Goal: Task Accomplishment & Management: Manage account settings

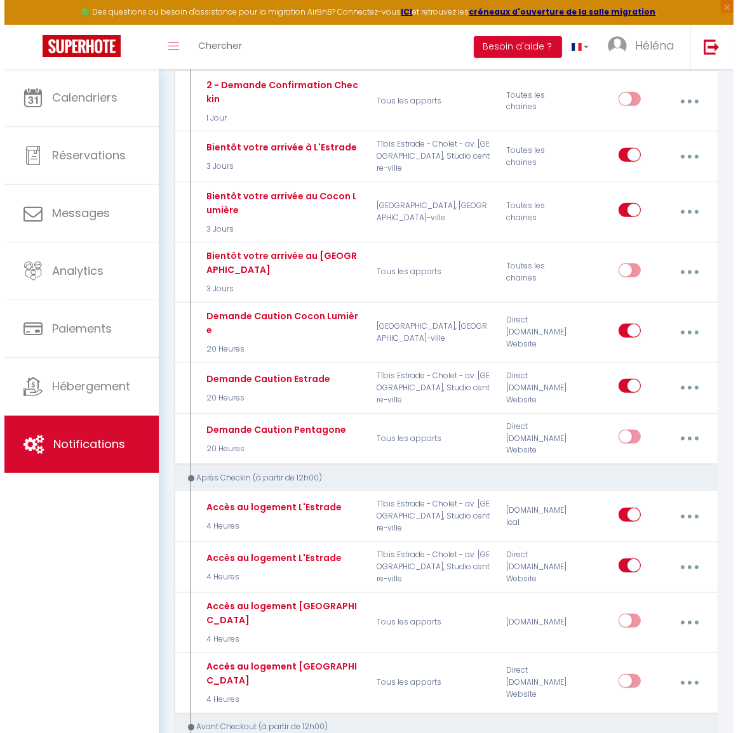
scroll to position [577, 0]
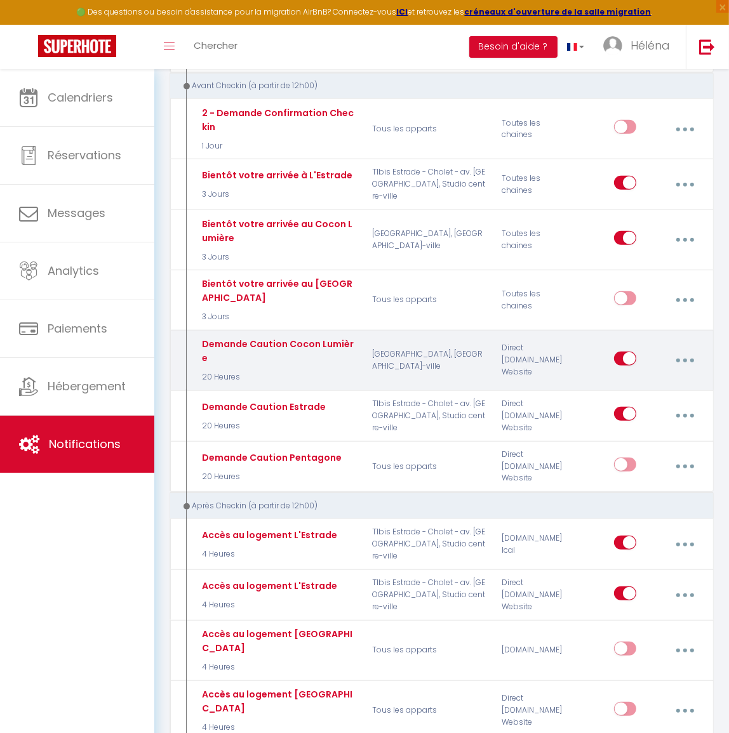
click at [686, 351] on button "button" at bounding box center [685, 361] width 34 height 24
click at [641, 380] on link "Editer" at bounding box center [651, 391] width 94 height 22
type input "Demande Caution Cocon Lumière"
select select "20 Heures"
select select "if_deposit_not_paid"
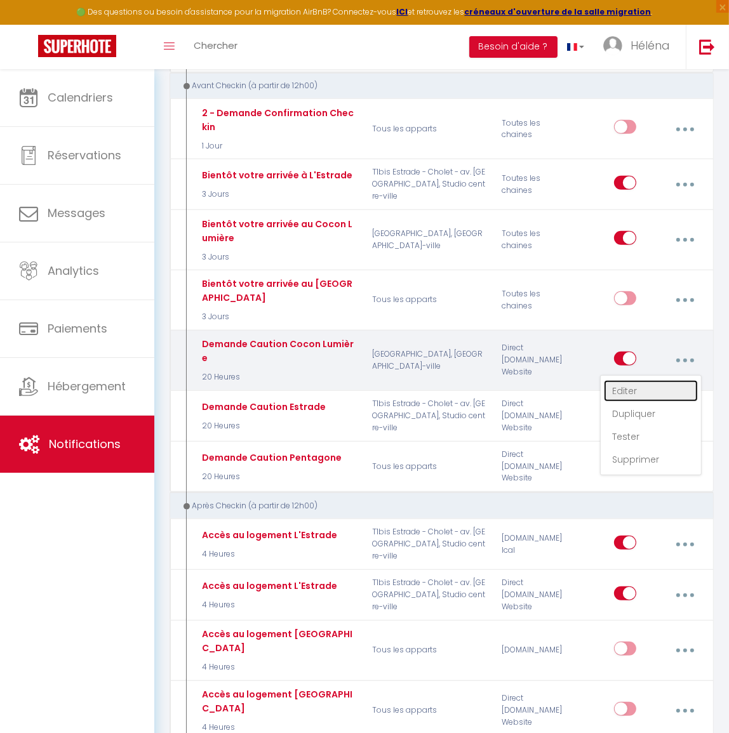
checkbox input "true"
checkbox input "false"
radio input "true"
type input "Dépôt de caution"
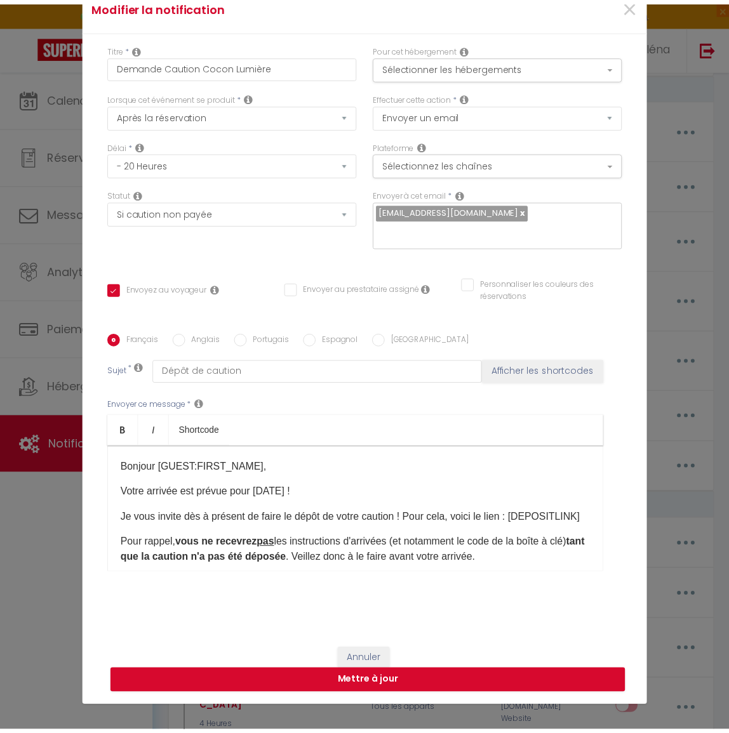
scroll to position [84, 0]
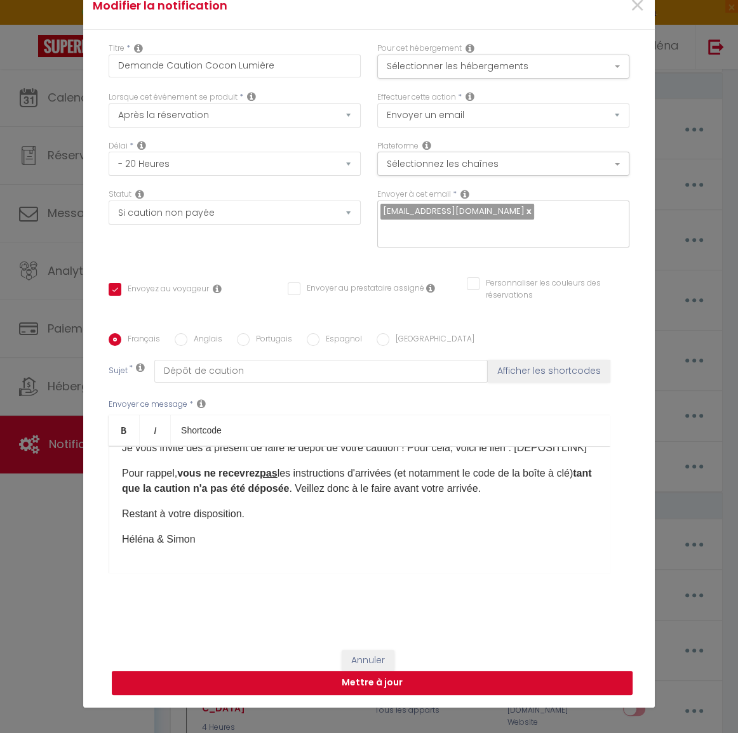
click at [430, 679] on button "Mettre à jour" at bounding box center [372, 683] width 521 height 24
checkbox input "true"
checkbox input "false"
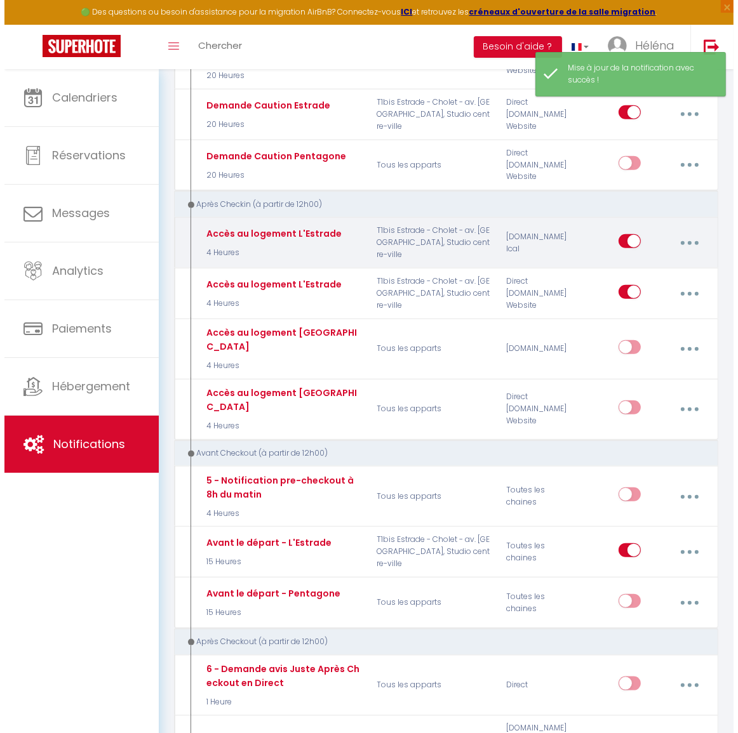
scroll to position [923, 0]
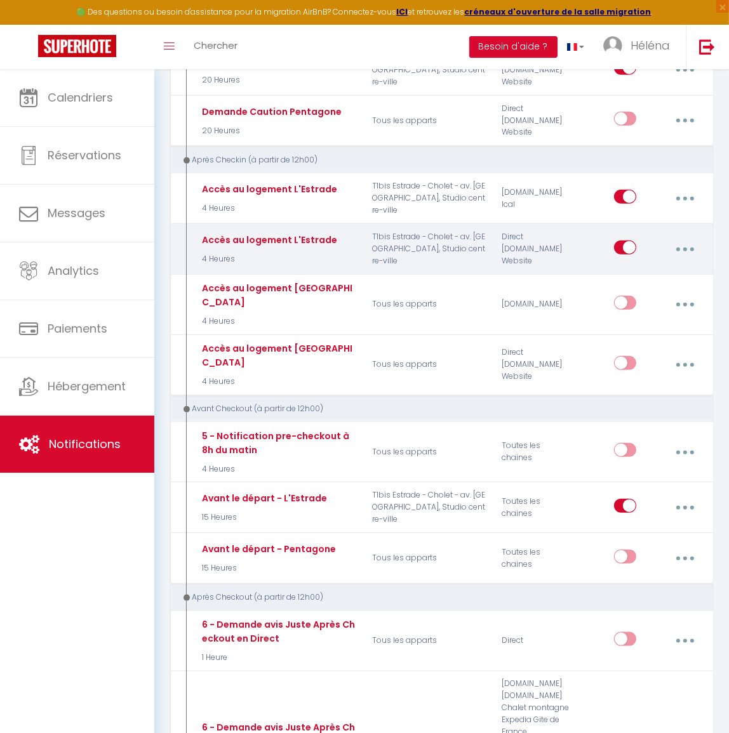
click at [690, 238] on button "button" at bounding box center [685, 250] width 34 height 24
click at [677, 292] on link "Dupliquer" at bounding box center [651, 303] width 94 height 22
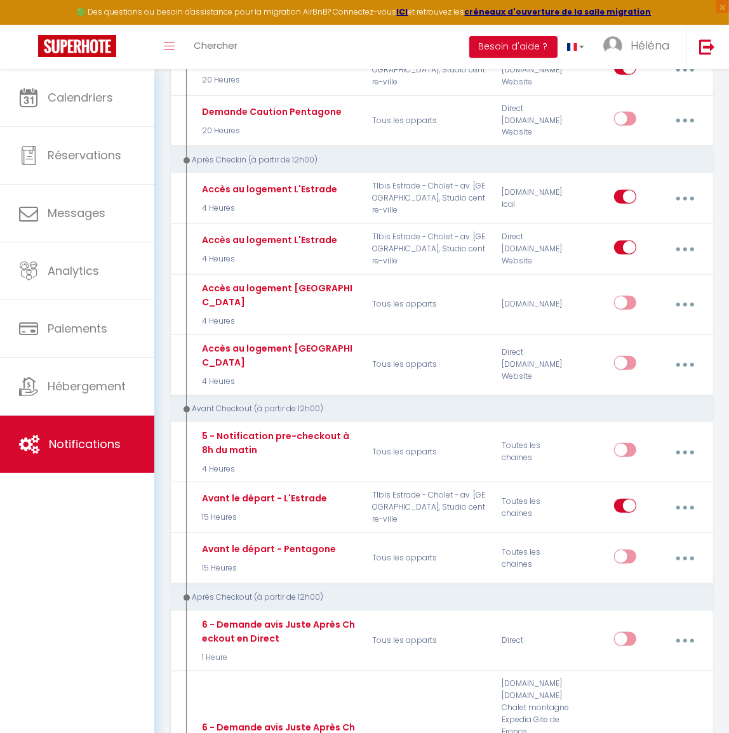
checkbox input "false"
checkbox input "true"
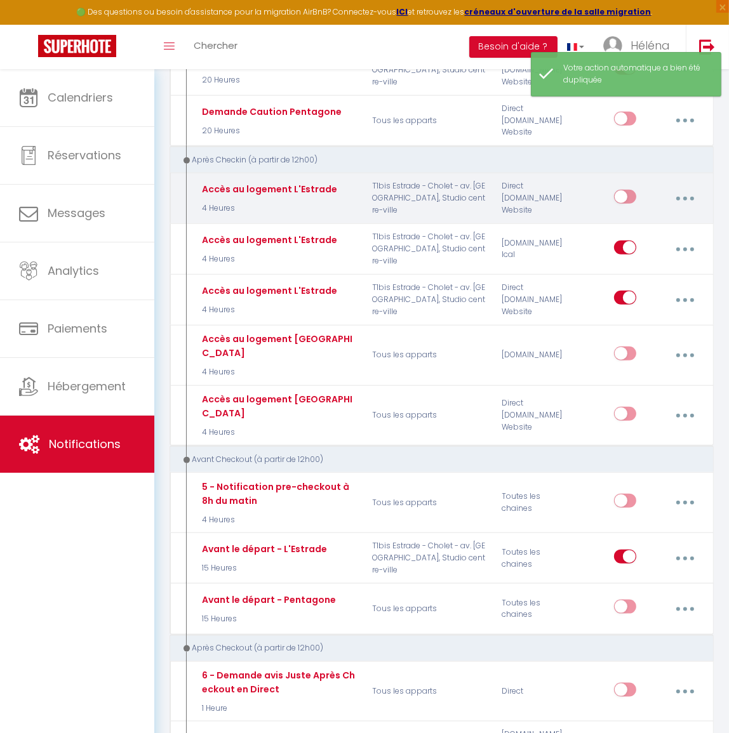
click at [686, 191] on button "button" at bounding box center [685, 199] width 34 height 24
click at [670, 218] on link "Editer" at bounding box center [651, 229] width 94 height 22
type input "Accès au logement L'Estrade"
select select "3"
select select "4 Heures"
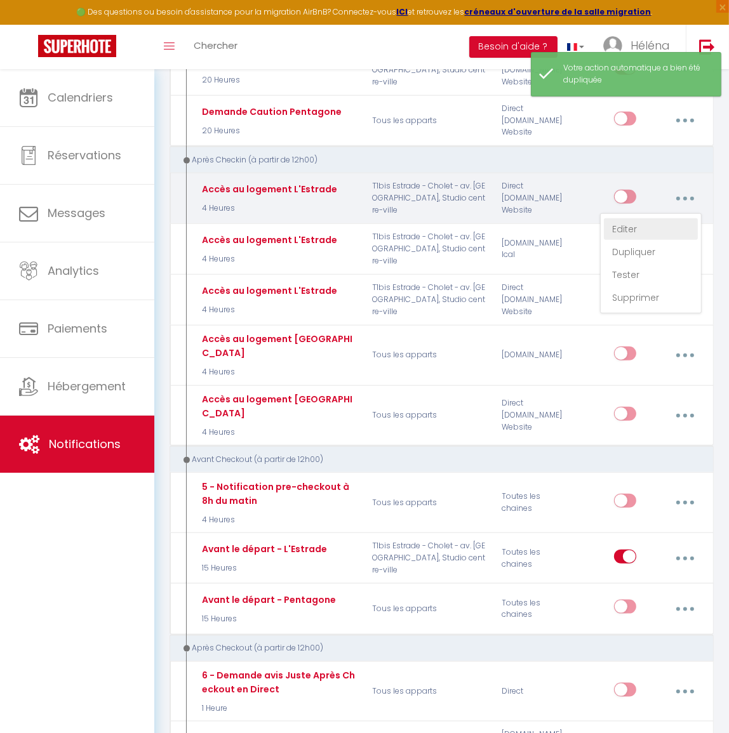
select select "if_deposit_is_paid"
checkbox input "true"
checkbox input "false"
radio input "true"
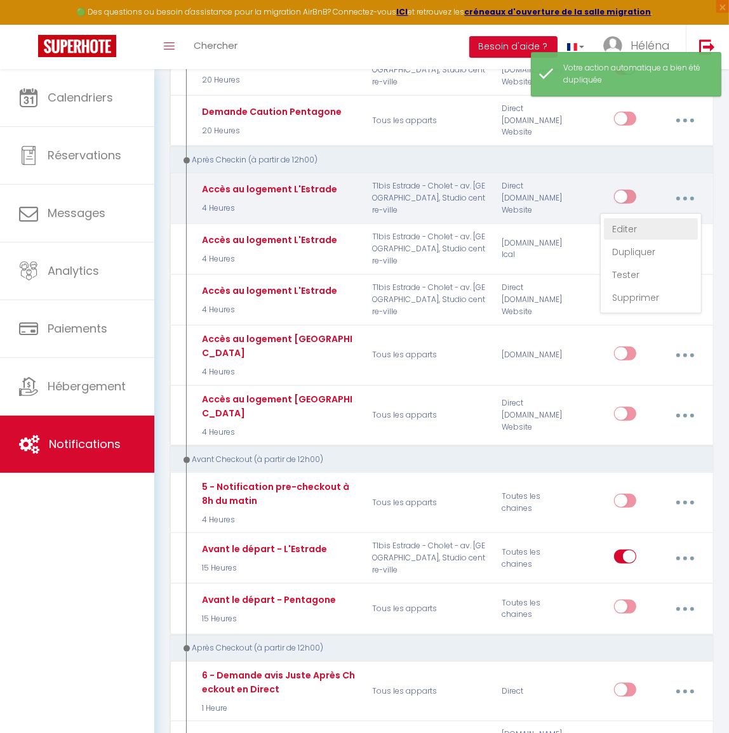
type input "Votre accès au logement L'Estrade"
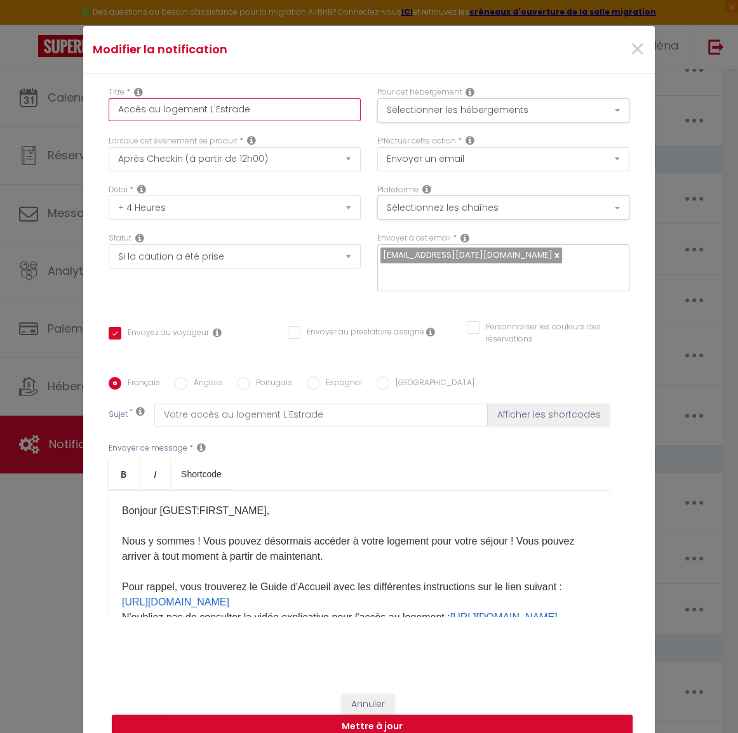
drag, startPoint x: 201, startPoint y: 118, endPoint x: 276, endPoint y: 113, distance: 75.1
click at [276, 113] on input "Accès au logement L'Estrade" at bounding box center [235, 109] width 252 height 23
type input "Accès au logement C"
checkbox input "true"
checkbox input "false"
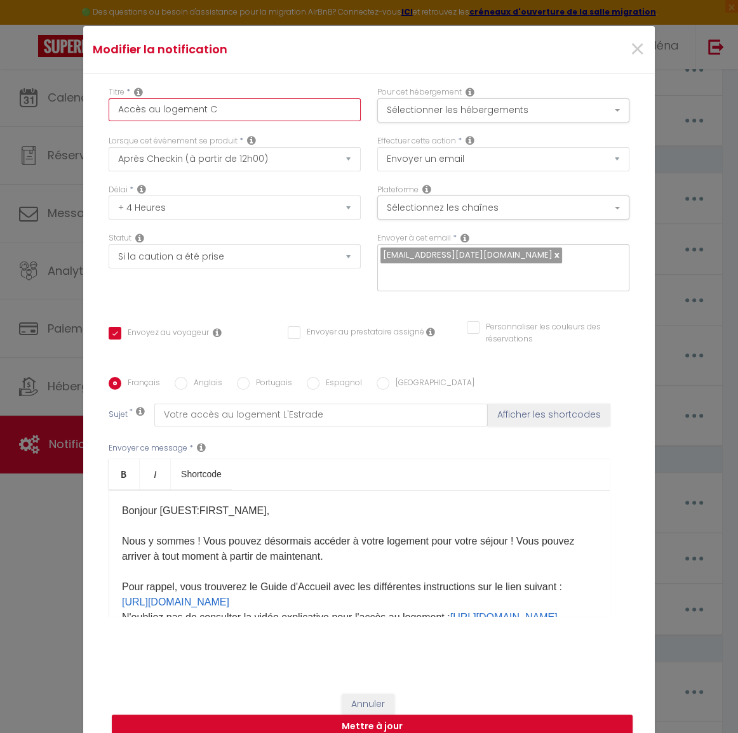
checkbox input "false"
type input "Accès au logement Co"
checkbox input "true"
checkbox input "false"
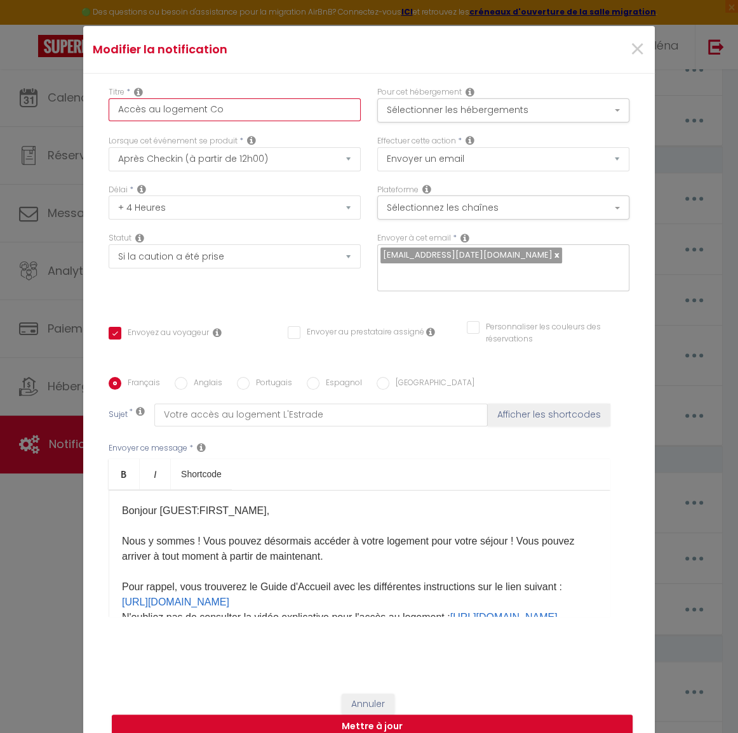
type input "Accès au logement Con"
checkbox input "true"
checkbox input "false"
type input "Accès au logement Conc"
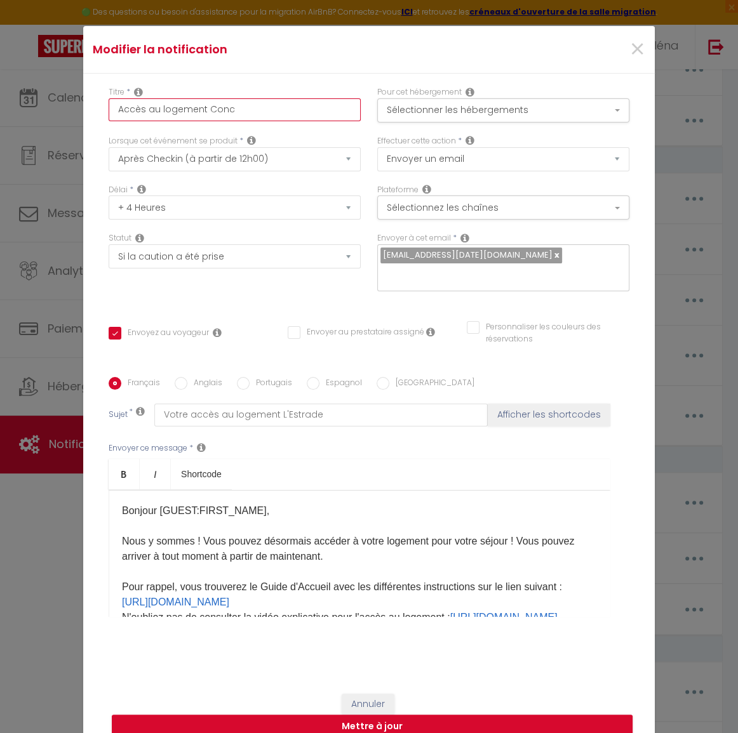
checkbox input "true"
checkbox input "false"
type input "Accès au logement Conco"
checkbox input "true"
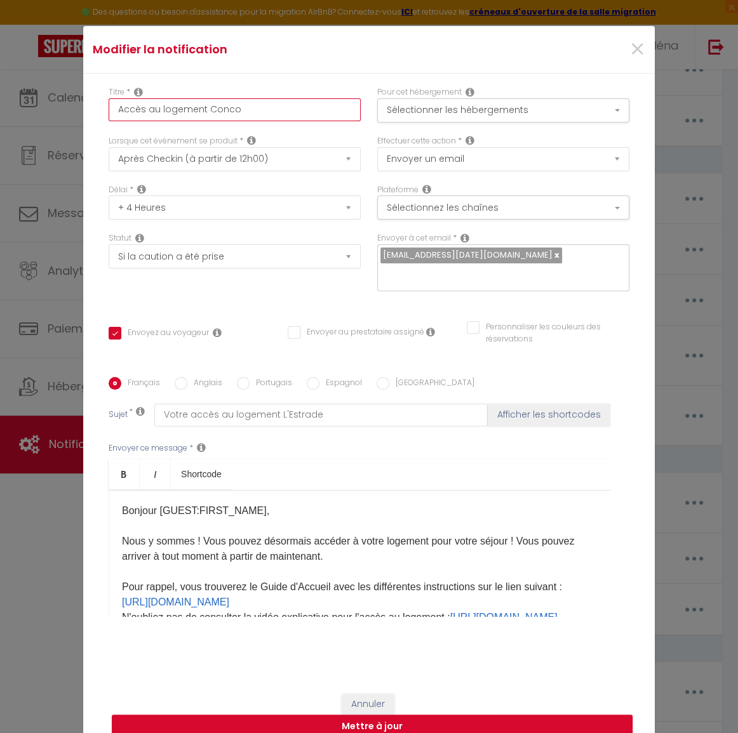
checkbox input "false"
type input "Accès au logement Concon"
checkbox input "true"
checkbox input "false"
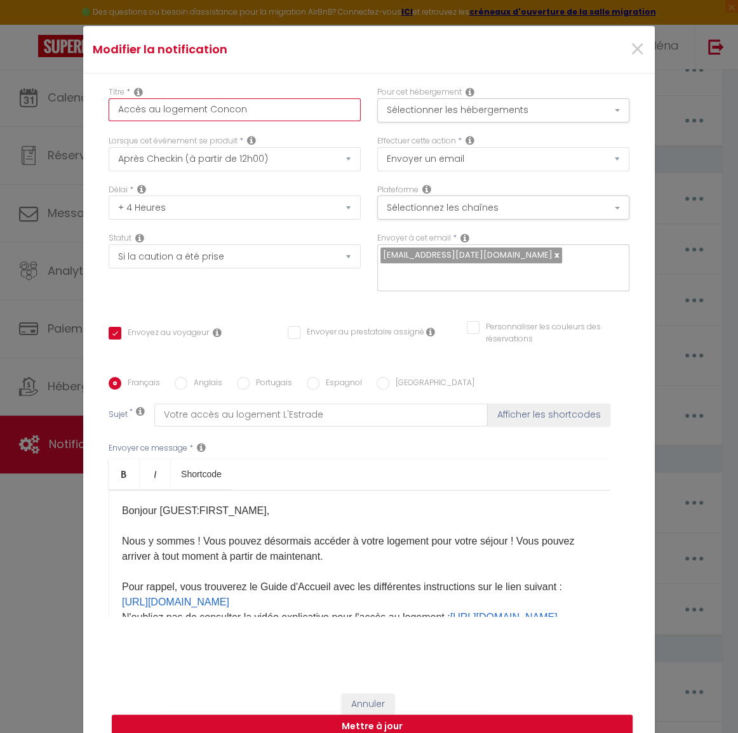
checkbox input "false"
type input "Accès au logement Conco"
checkbox input "true"
checkbox input "false"
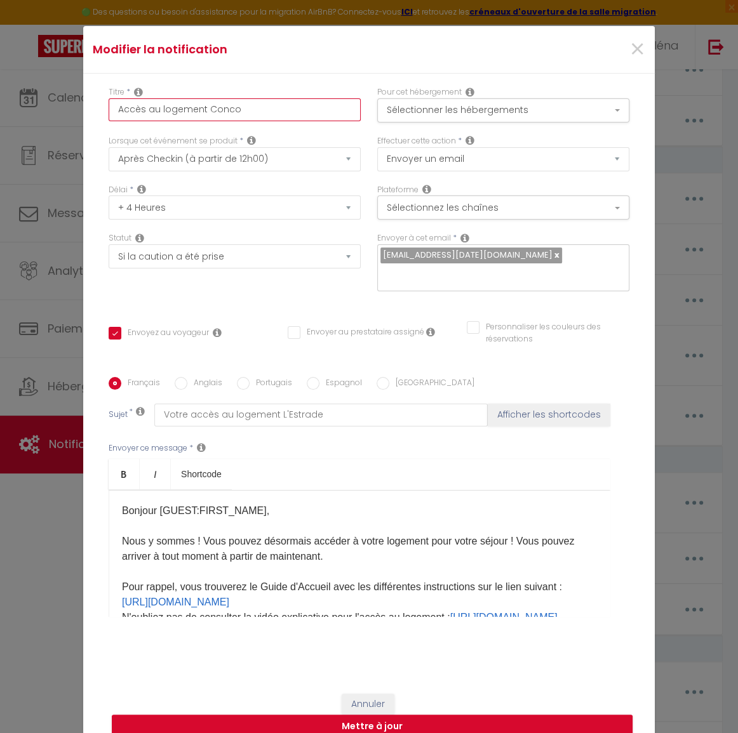
type input "Accès au logement Conc"
checkbox input "true"
checkbox input "false"
type input "Accès au logement Con"
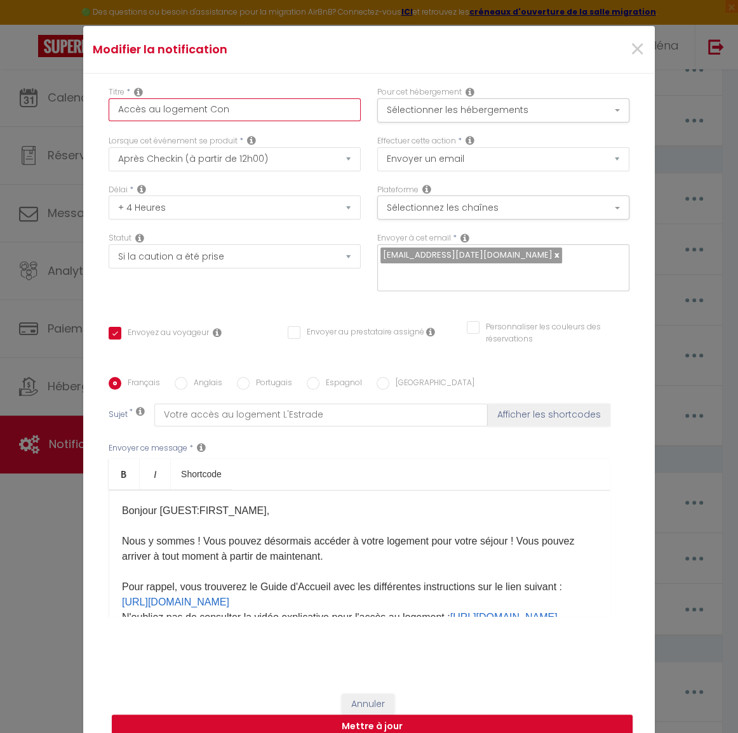
checkbox input "true"
checkbox input "false"
type input "Accès au logement Co"
checkbox input "true"
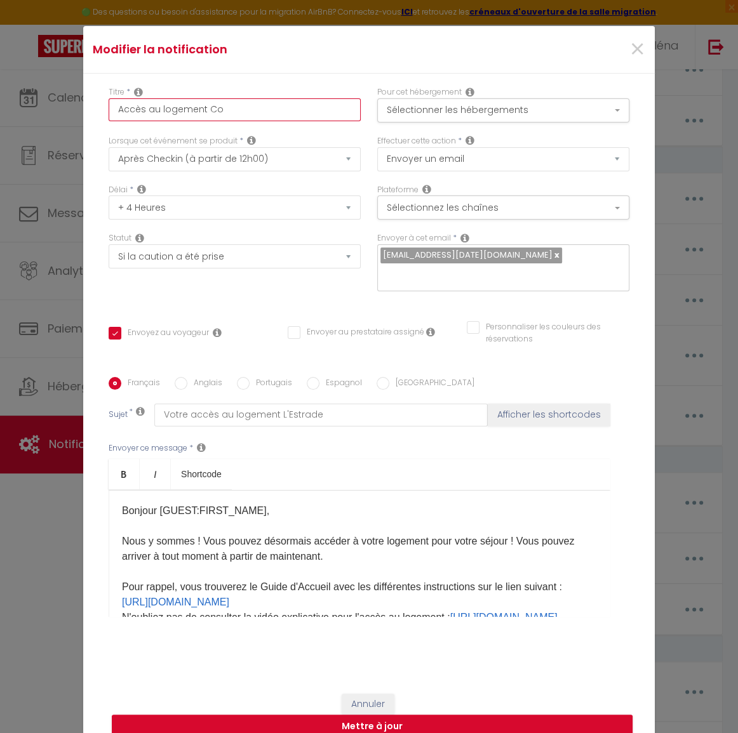
checkbox input "false"
type input "Accès au logement Coc"
checkbox input "true"
checkbox input "false"
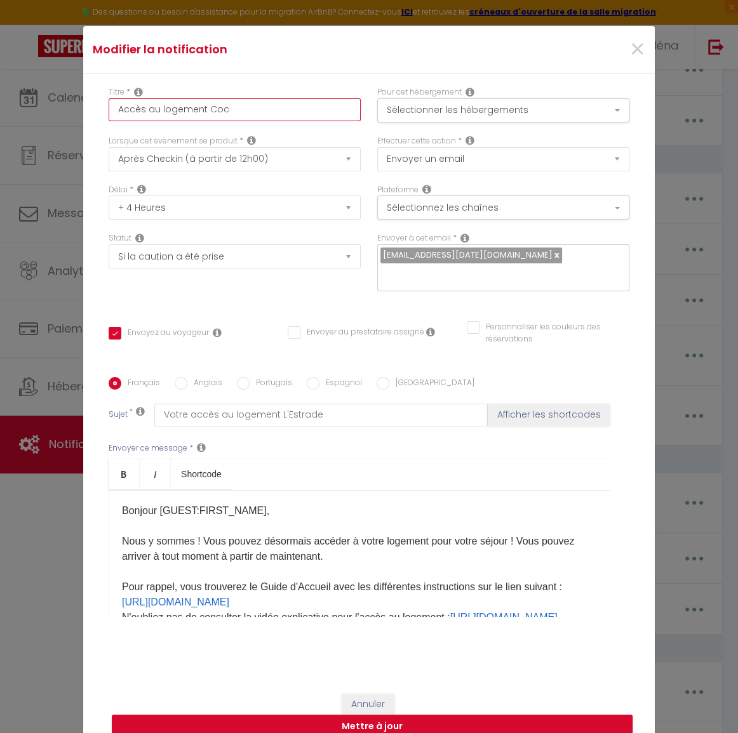
checkbox input "false"
type input "Accès au logement Coco"
checkbox input "true"
checkbox input "false"
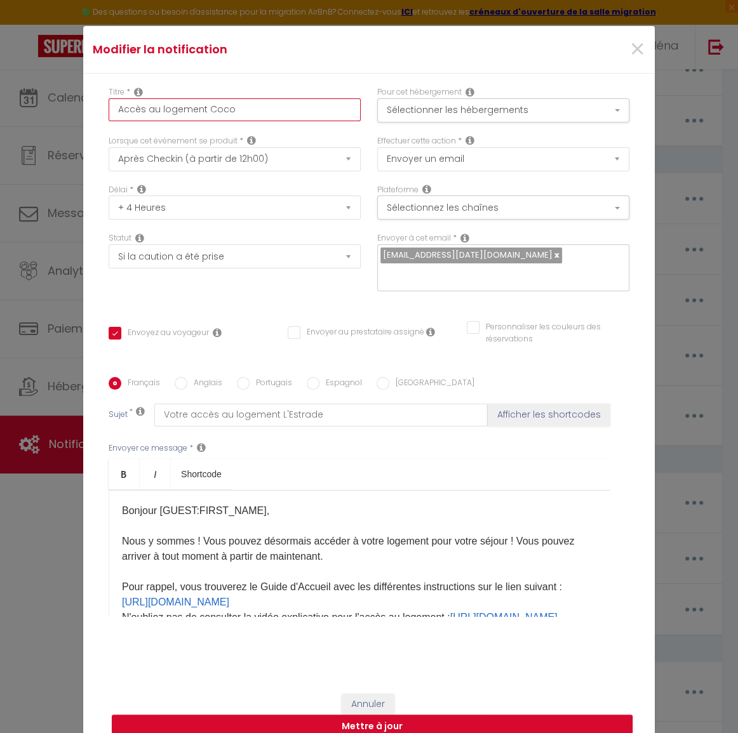
type input "Accès au logement Cocon"
checkbox input "true"
checkbox input "false"
type input "Accès au logement Cocon"
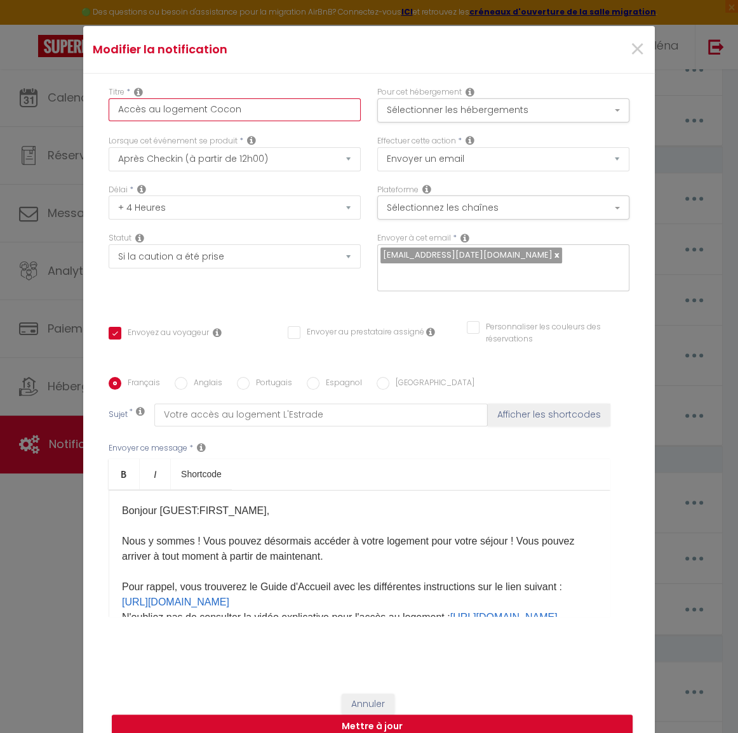
checkbox input "true"
checkbox input "false"
type input "Accès au logement Cocon L"
checkbox input "true"
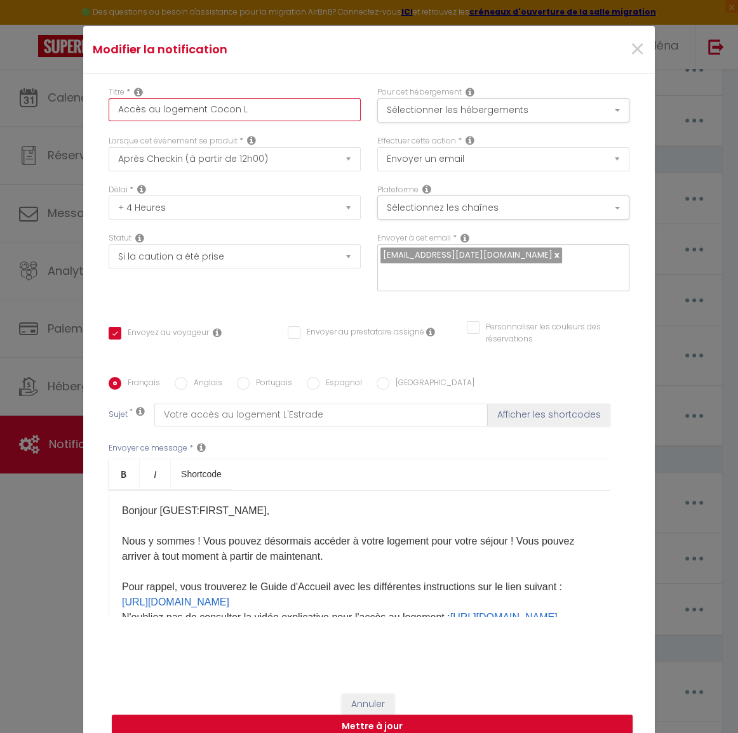
checkbox input "false"
type input "Accès au logement Cocon Lu"
checkbox input "true"
checkbox input "false"
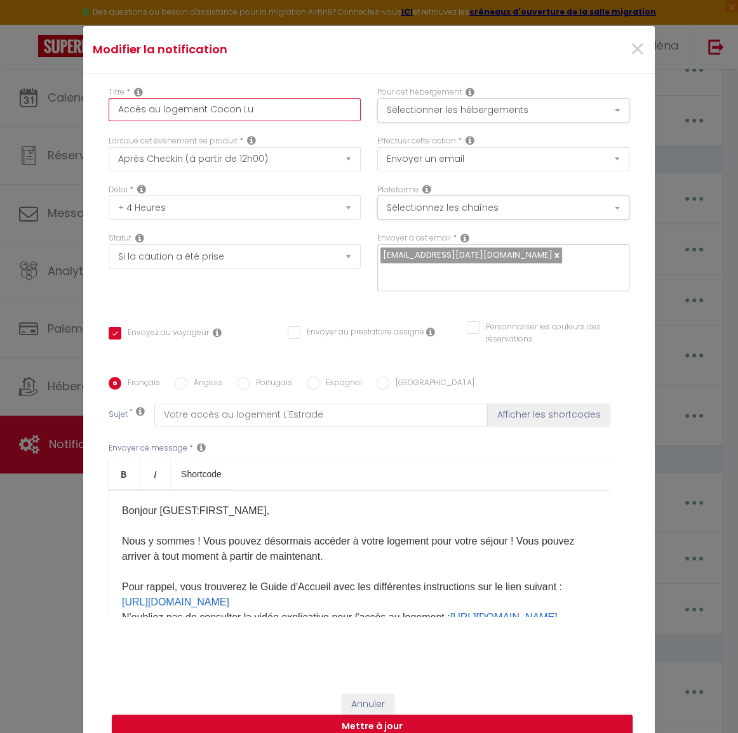
checkbox input "false"
type input "Accès au logement Cocon Lum"
checkbox input "true"
checkbox input "false"
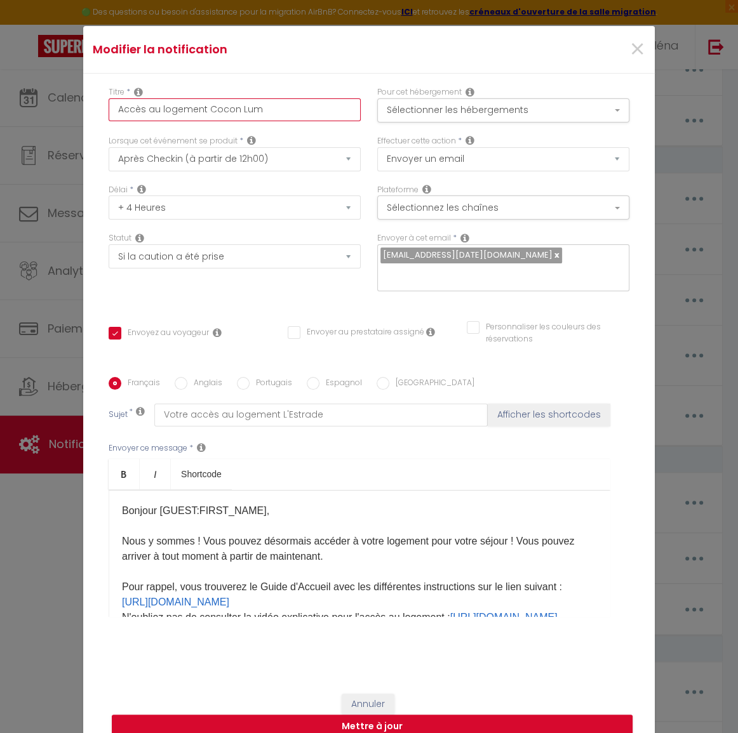
type input "Accès au logement Cocon Lumi"
checkbox input "true"
checkbox input "false"
type input "Accès au logement Cocon Lumiè"
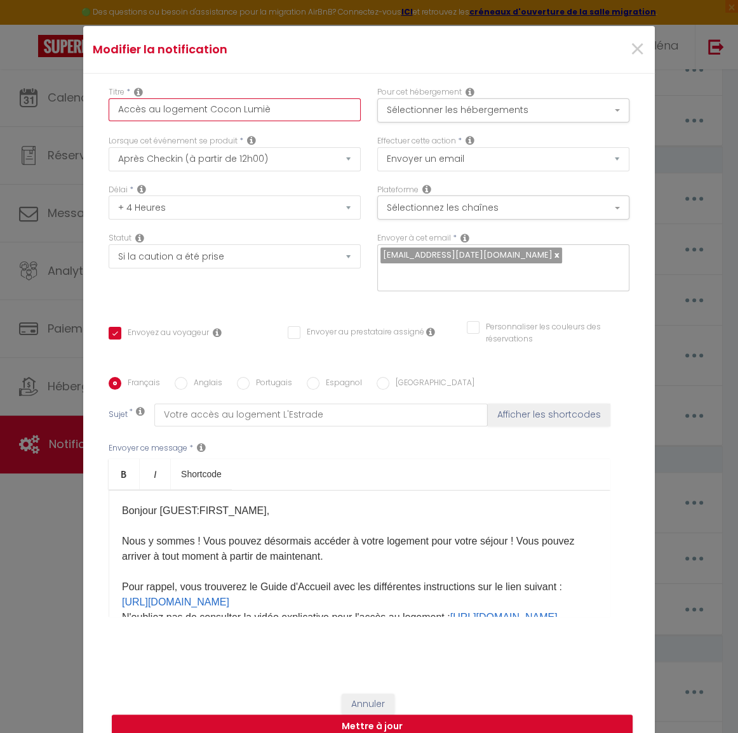
checkbox input "true"
checkbox input "false"
type input "Accès au logement Cocon Lumièr"
checkbox input "true"
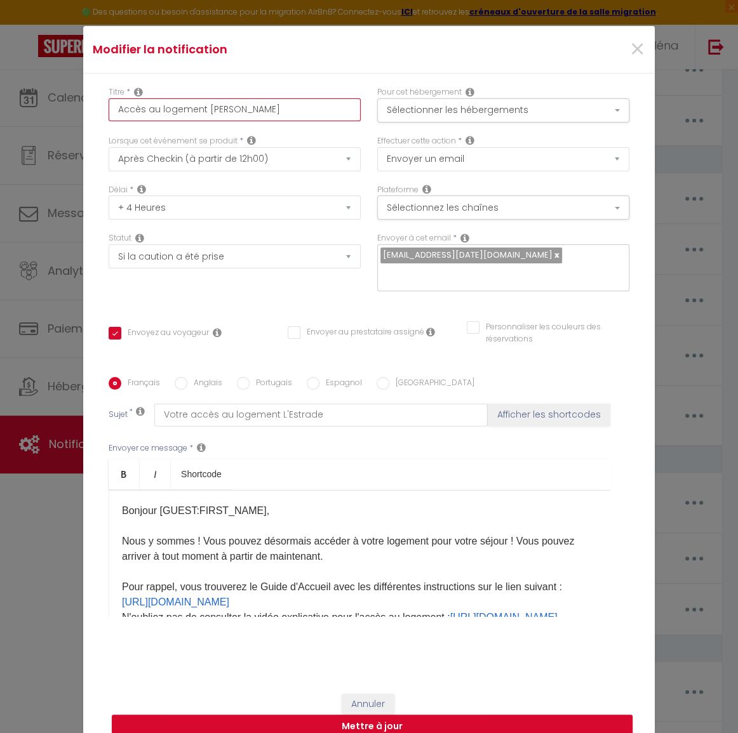
checkbox input "false"
type input "Accès au logement Cocon Lumière"
checkbox input "true"
checkbox input "false"
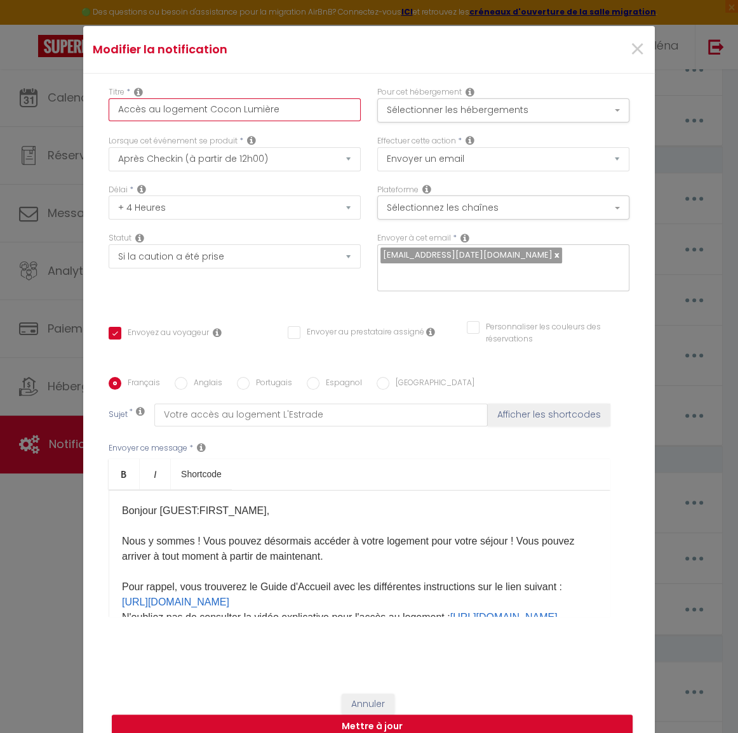
checkbox input "false"
drag, startPoint x: 279, startPoint y: 115, endPoint x: 203, endPoint y: 114, distance: 76.2
click at [203, 114] on input "Accès au logement Cocon Lumière" at bounding box center [235, 109] width 252 height 23
type input "Accès au logement Cocon Lumière"
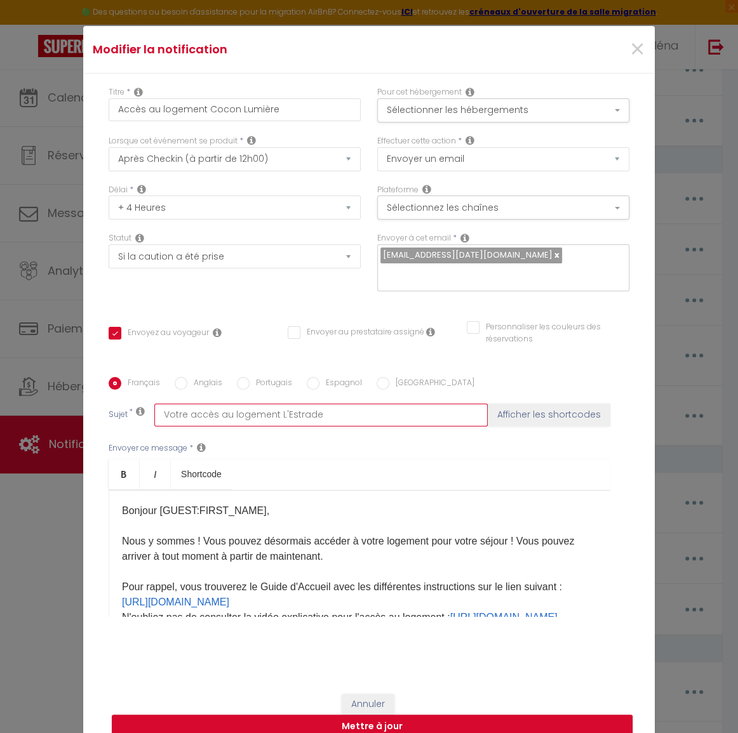
drag, startPoint x: 308, startPoint y: 412, endPoint x: 272, endPoint y: 408, distance: 35.8
click at [272, 408] on input "Votre accès au logement L'Estrade" at bounding box center [320, 415] width 333 height 23
paste input "Cocon Lumièr"
type input "Votre accès au logement Cocon Lumière"
checkbox input "true"
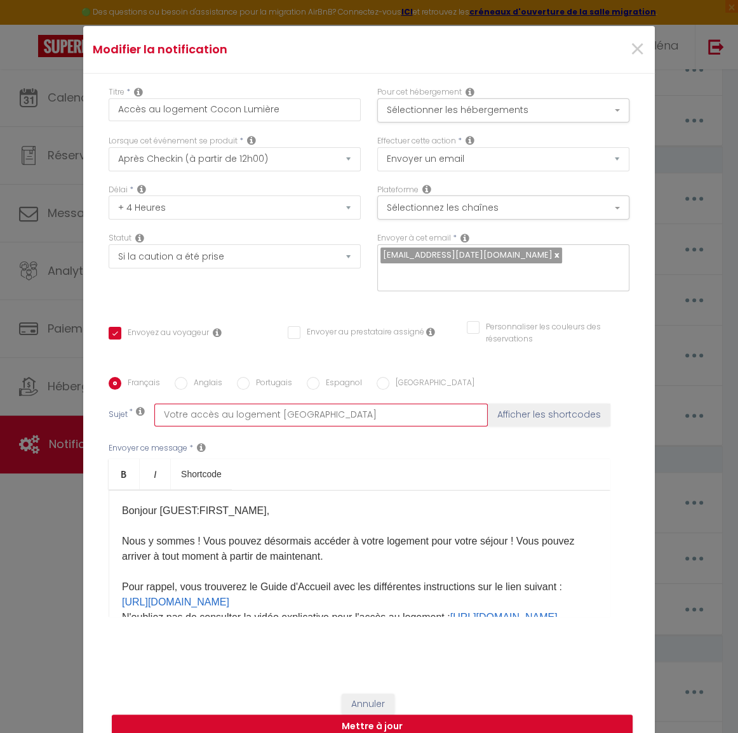
checkbox input "false"
type input "Votre accès au logement Cocon Lumière"
click at [499, 121] on button "Sélectionner les hébergements" at bounding box center [503, 110] width 252 height 24
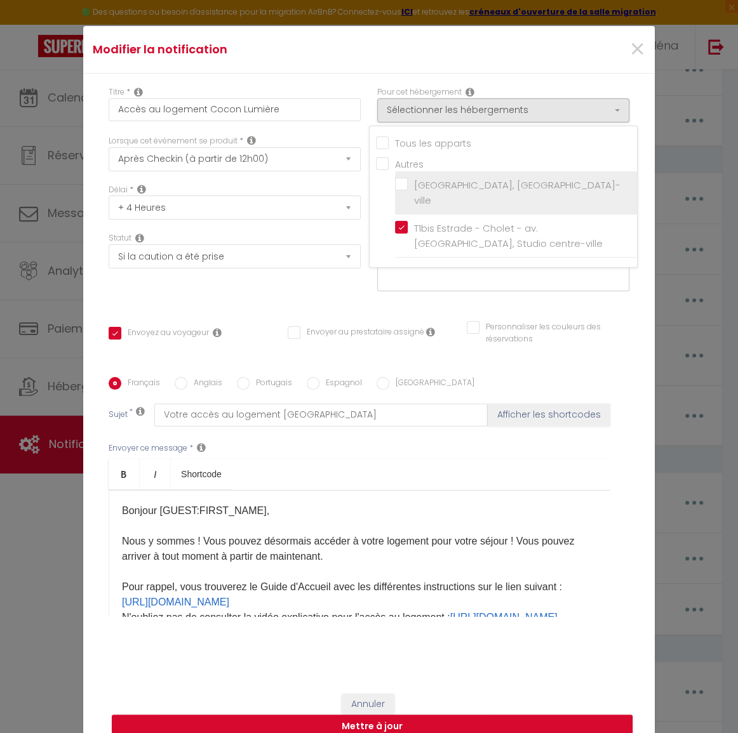
click at [450, 189] on input "[GEOGRAPHIC_DATA], [GEOGRAPHIC_DATA]-ville" at bounding box center [516, 193] width 242 height 13
checkbox input "true"
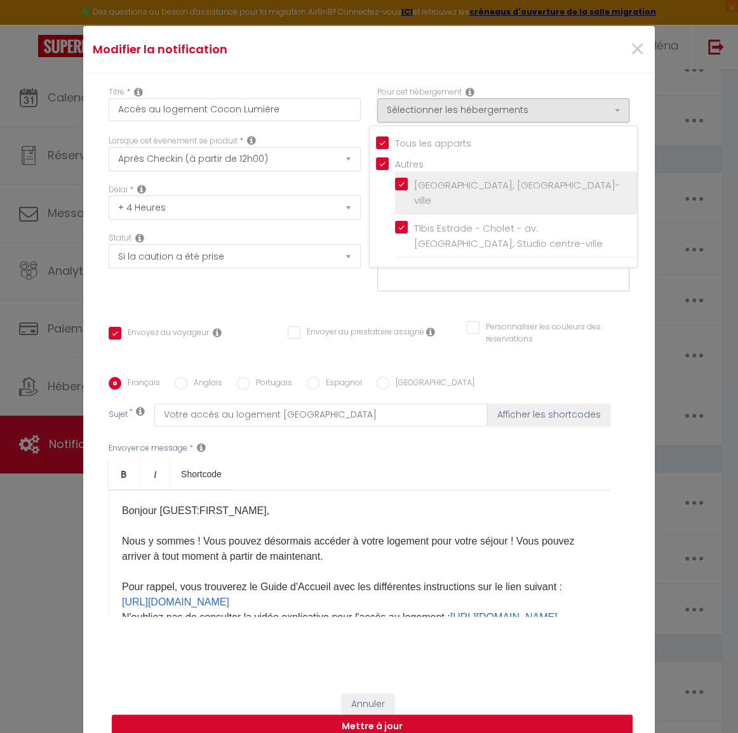
checkbox input "false"
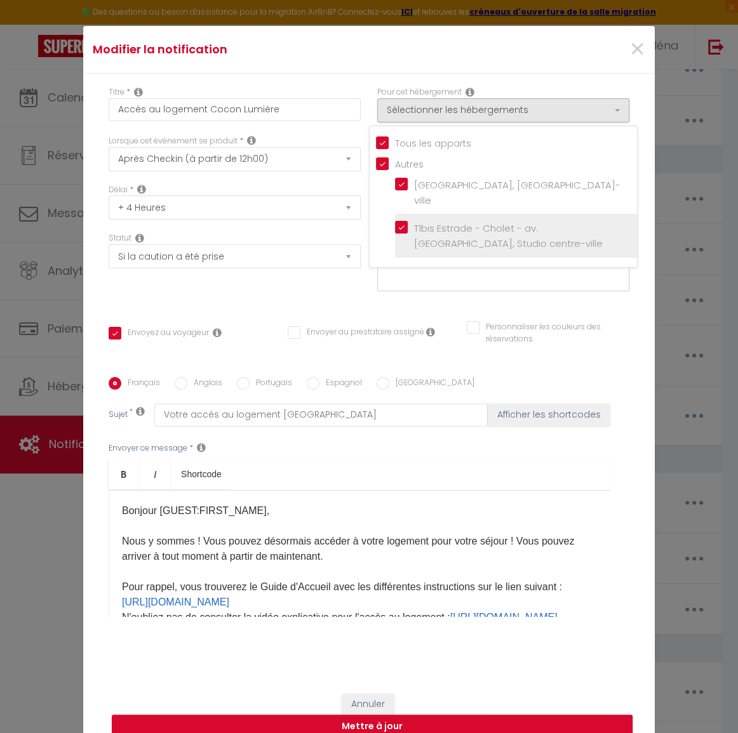
click at [433, 230] on input "T1bis Estrade - Cholet - av. [GEOGRAPHIC_DATA], Studio centre-ville" at bounding box center [516, 236] width 242 height 13
checkbox input "false"
checkbox input "true"
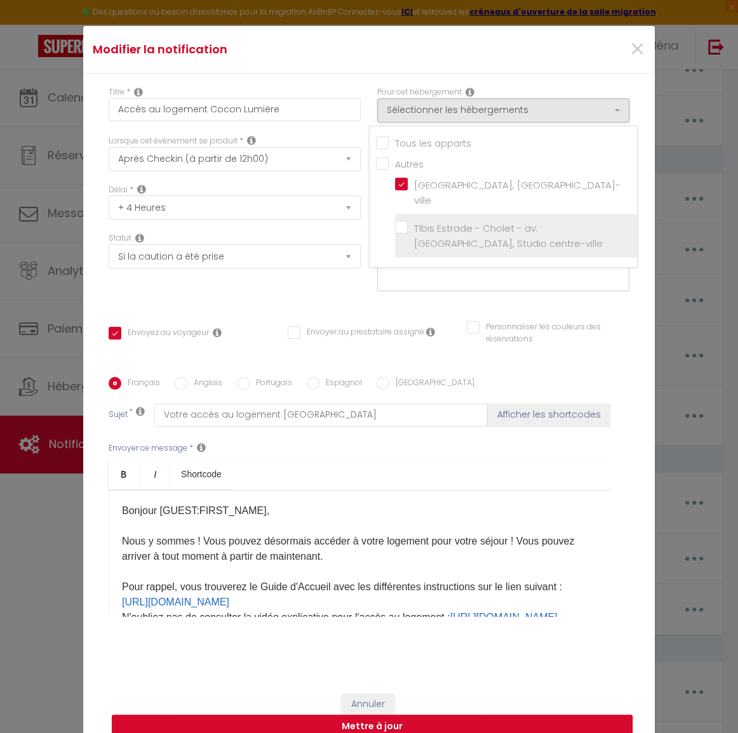
checkbox input "false"
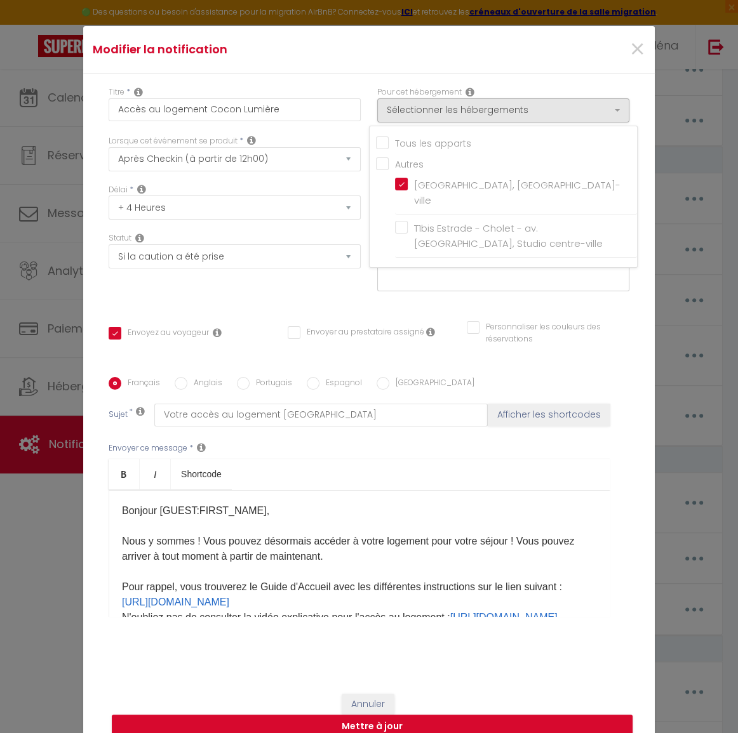
click at [521, 90] on div "Titre * Accès au logement Cocon Lumière Pour cet hébergement Sélectionner les h…" at bounding box center [369, 378] width 572 height 608
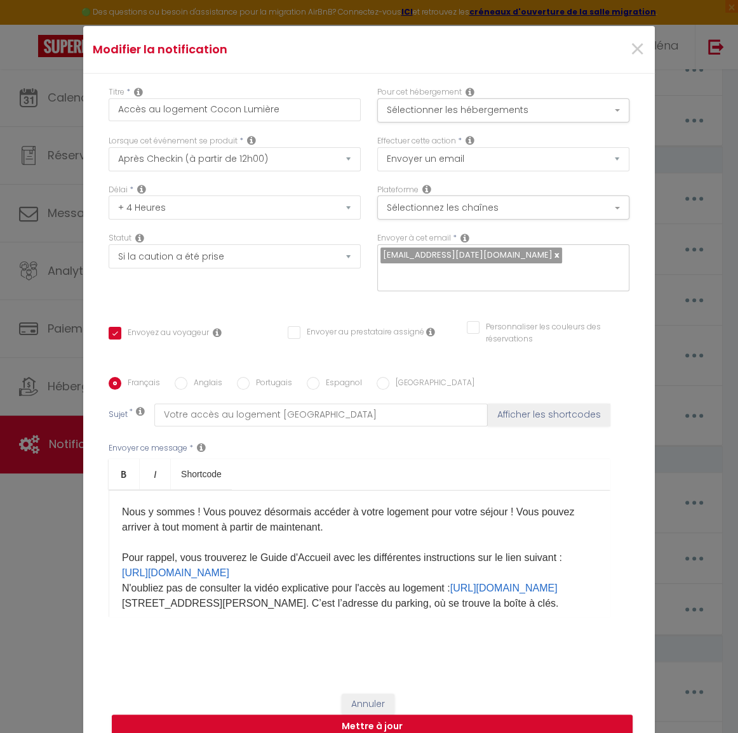
scroll to position [51, 0]
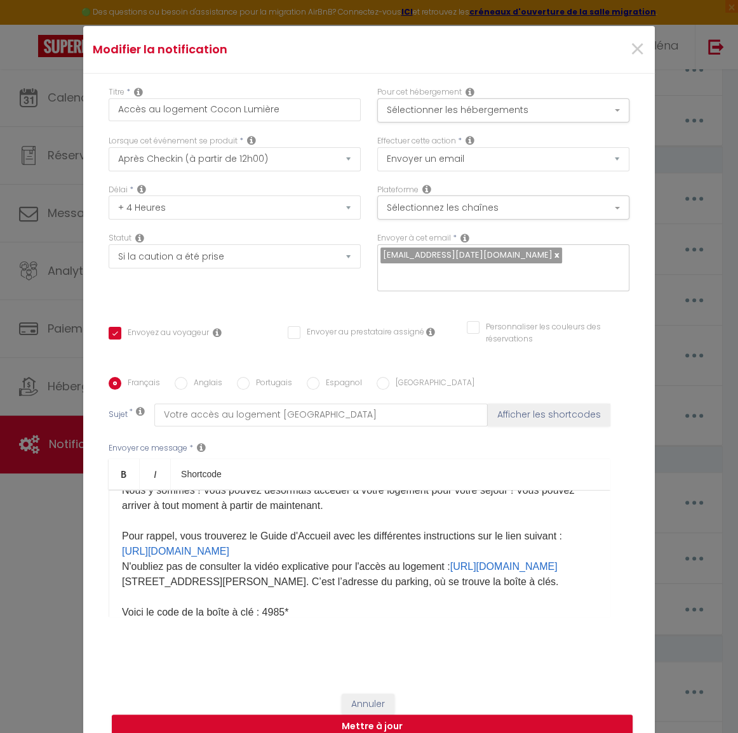
drag, startPoint x: 532, startPoint y: 544, endPoint x: 114, endPoint y: 548, distance: 417.9
click at [114, 548] on div "Bonjour [GUEST:FIRST_NAME]​ , Nous y sommes ! Vous pouvez désormais accéder à v…" at bounding box center [360, 553] width 502 height 127
drag, startPoint x: 370, startPoint y: 571, endPoint x: 124, endPoint y: 570, distance: 245.8
click at [124, 570] on p "Bonjour [GUEST:FIRST_NAME]​ , Nous y sommes ! Vous pouvez désormais accéder à v…" at bounding box center [359, 567] width 475 height 229
drag, startPoint x: 127, startPoint y: 571, endPoint x: 114, endPoint y: 571, distance: 13.3
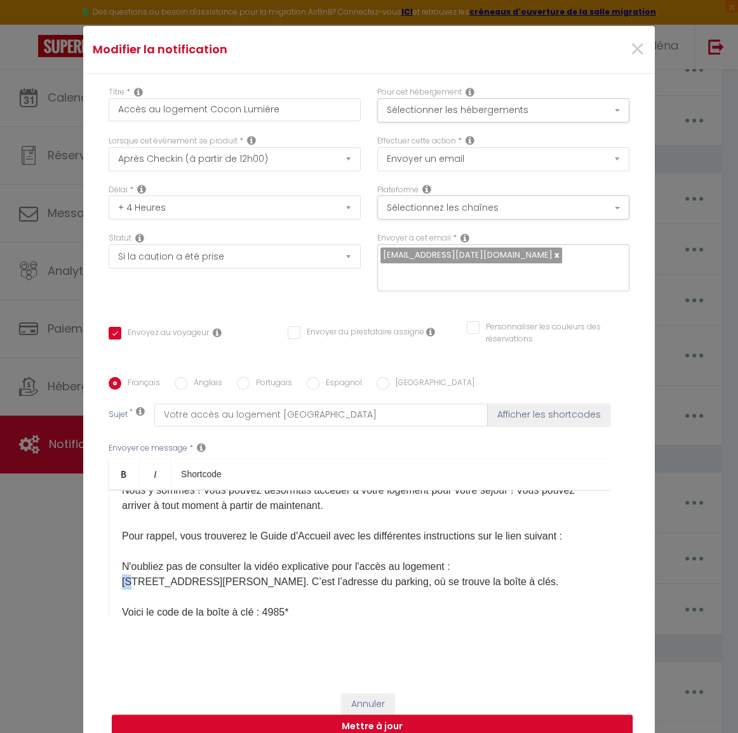
click at [114, 571] on div "Bonjour [GUEST:FIRST_NAME]​ , Nous y sommes ! Vous pouvez désormais accéder à v…" at bounding box center [360, 553] width 502 height 127
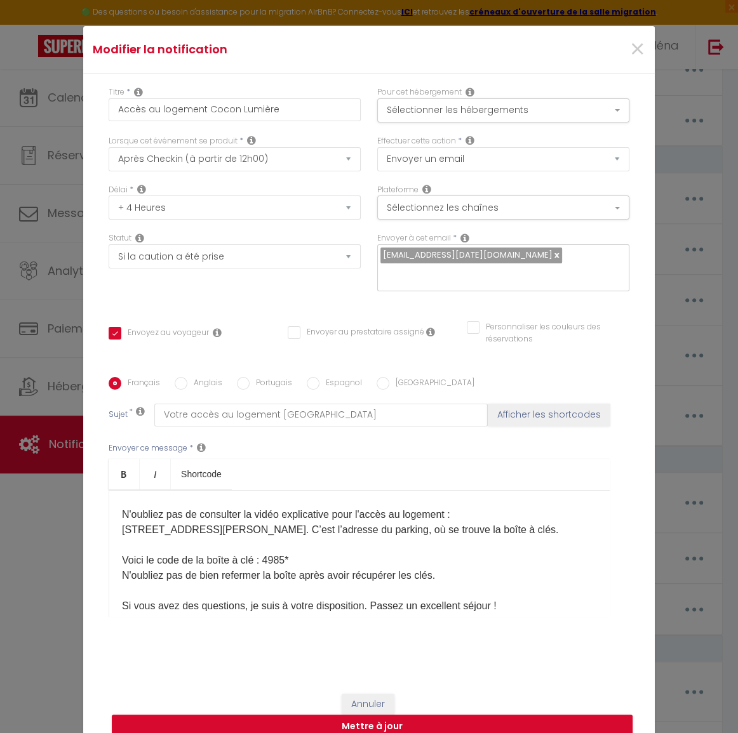
scroll to position [140, 0]
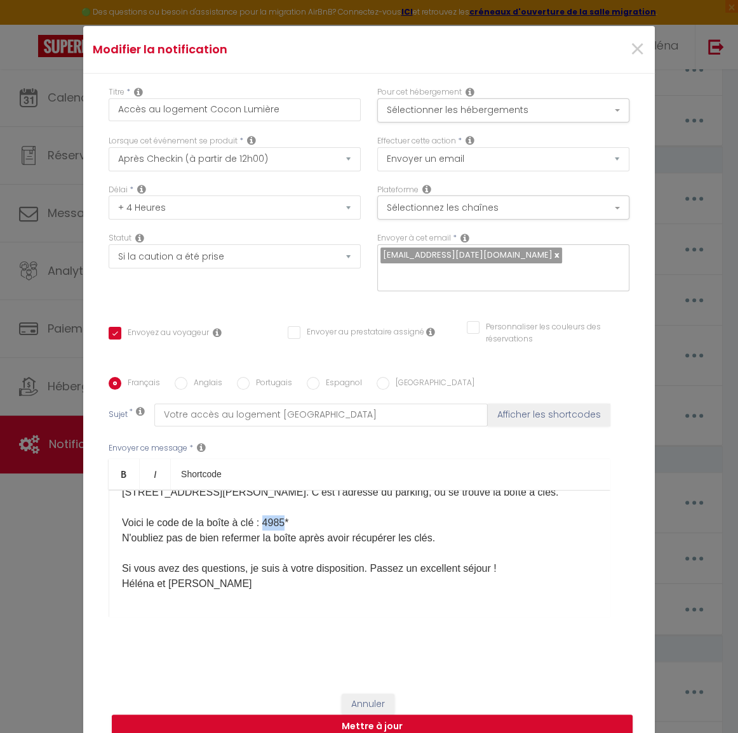
drag, startPoint x: 265, startPoint y: 511, endPoint x: 283, endPoint y: 511, distance: 17.8
click at [283, 518] on span "Voici le code de la boîte à clé : 4985*" at bounding box center [205, 523] width 166 height 11
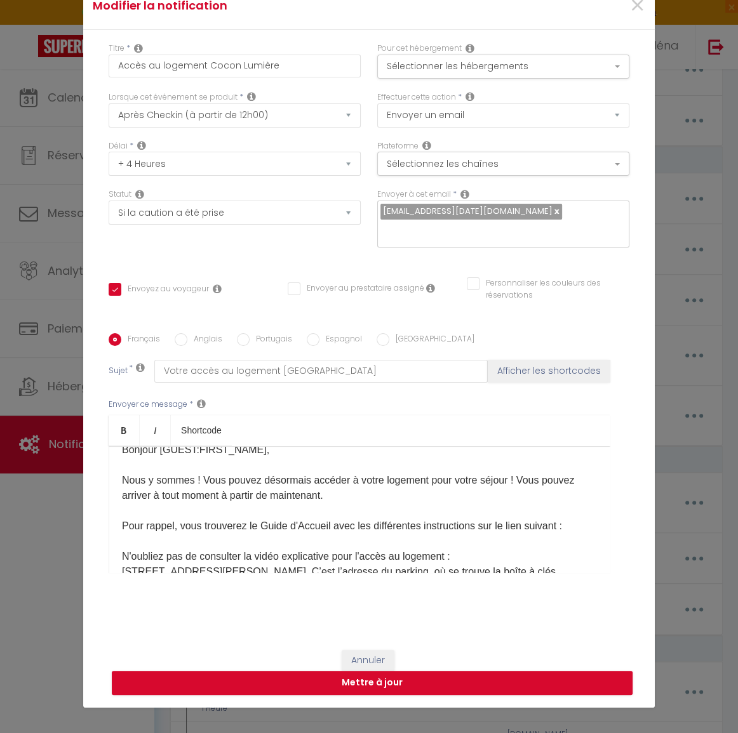
scroll to position [0, 0]
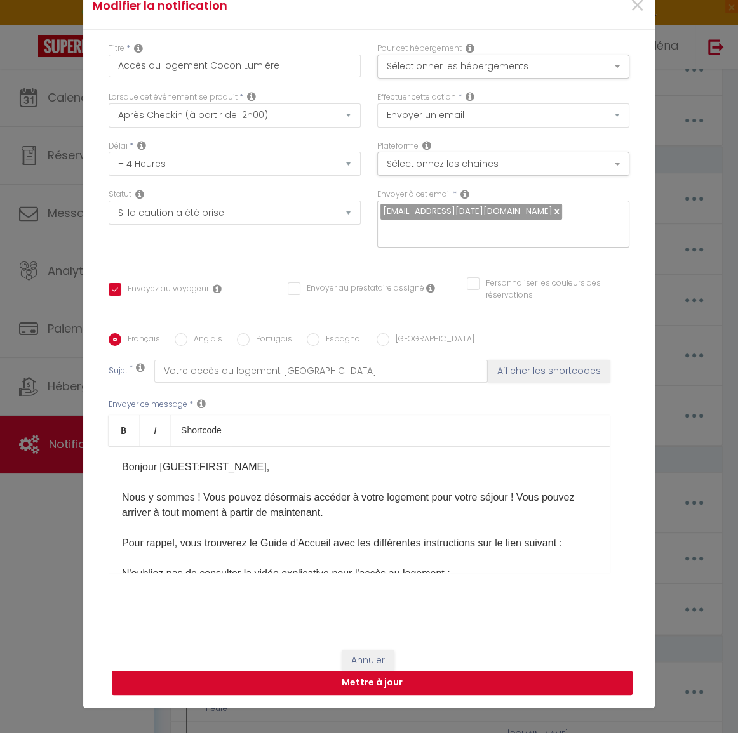
click at [412, 672] on button "Mettre à jour" at bounding box center [372, 683] width 521 height 24
checkbox input "true"
checkbox input "false"
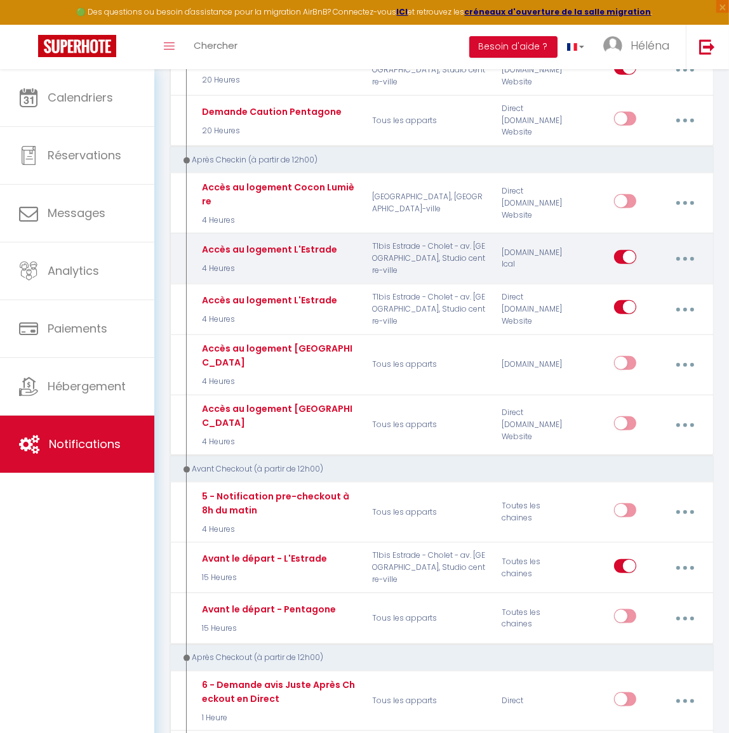
click at [686, 257] on icon "button" at bounding box center [685, 259] width 4 height 4
click at [672, 302] on link "Dupliquer" at bounding box center [651, 313] width 94 height 22
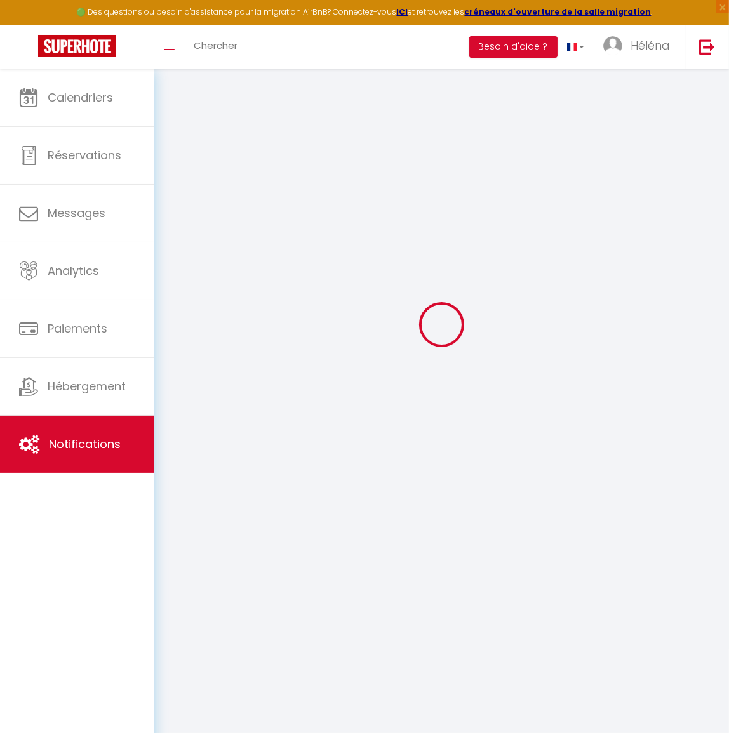
select select
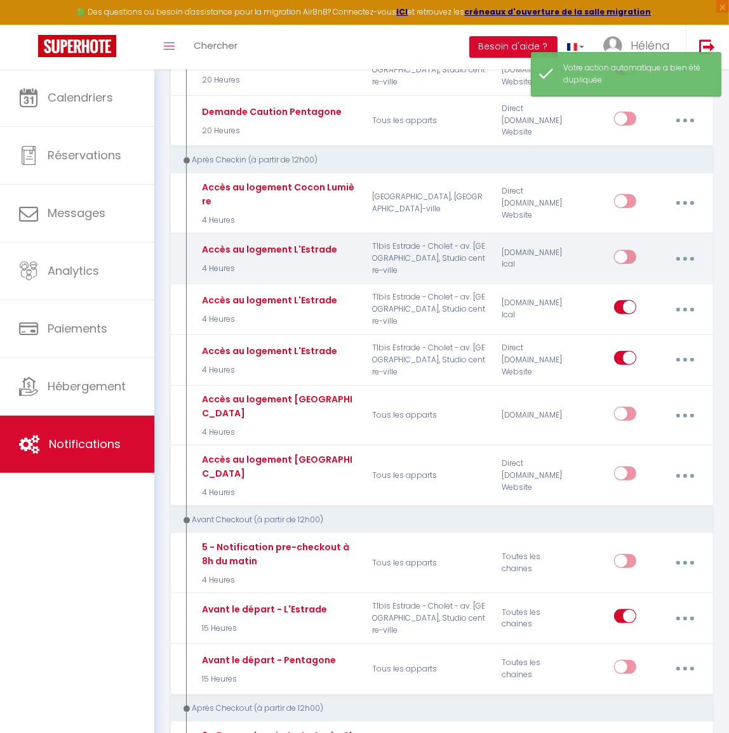
click at [684, 251] on button "button" at bounding box center [685, 259] width 34 height 24
click at [671, 279] on link "Editer" at bounding box center [651, 290] width 94 height 22
type input "Accès au logement L'Estrade"
select select "3"
select select "4 Heures"
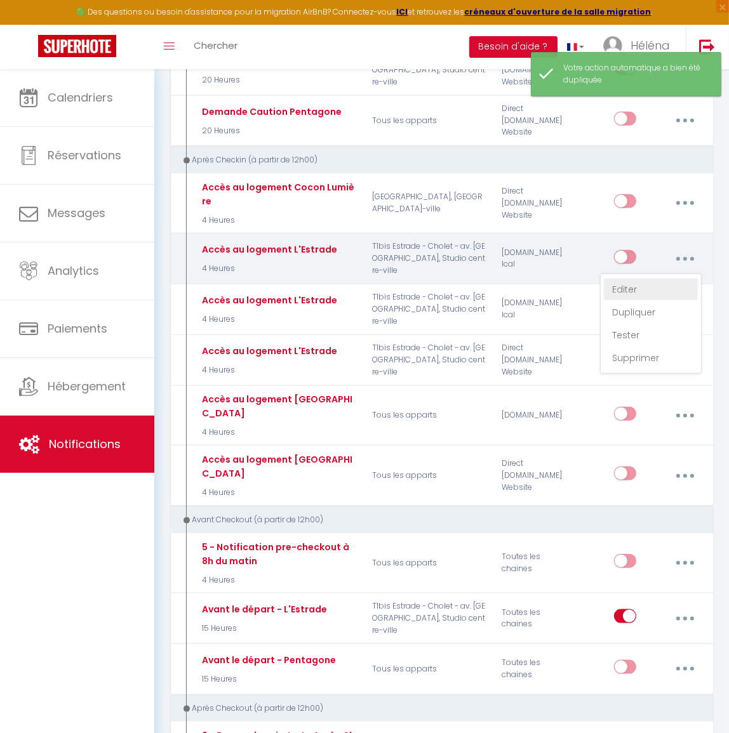
select select
checkbox input "true"
checkbox input "false"
radio input "true"
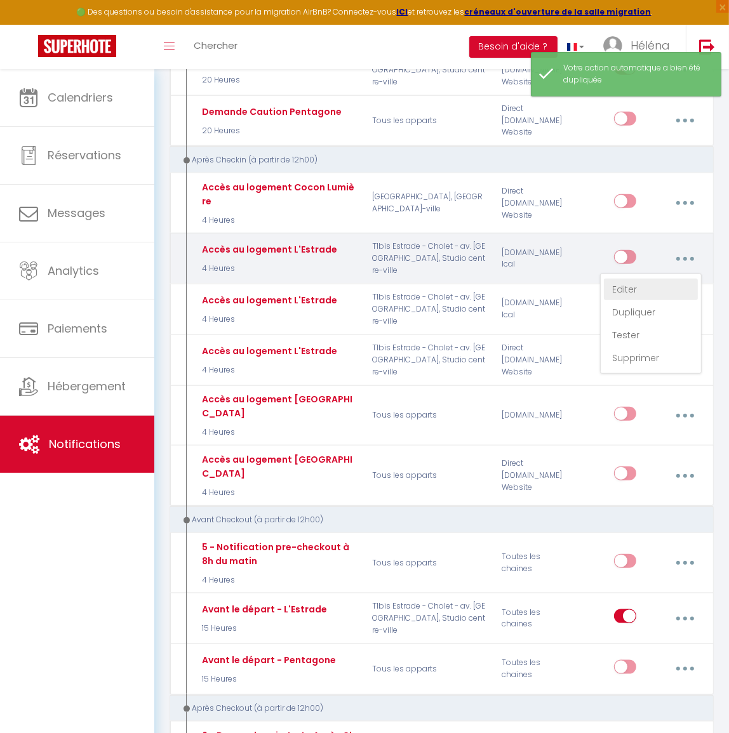
type input "Votre accès au logement L'Estrade"
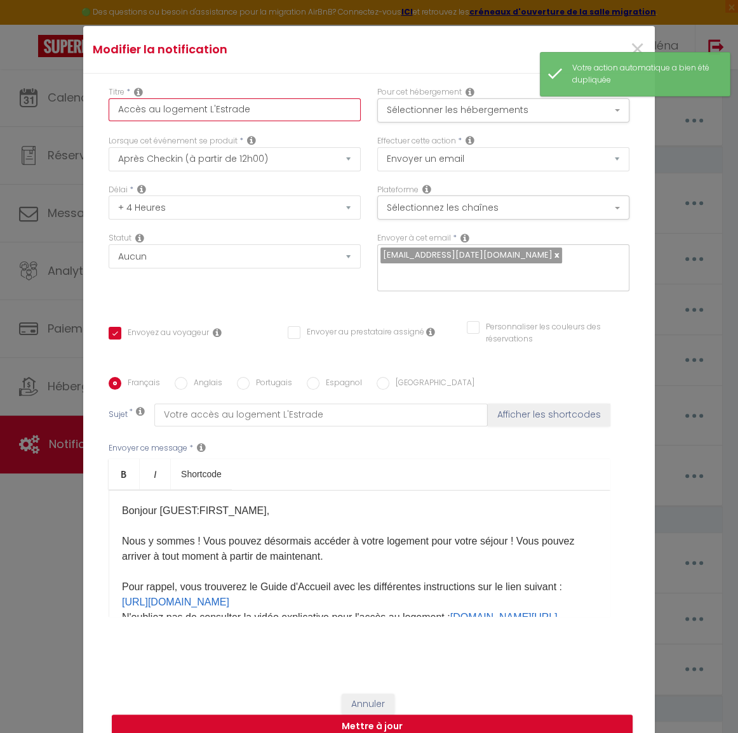
drag, startPoint x: 203, startPoint y: 119, endPoint x: 291, endPoint y: 115, distance: 88.4
click at [291, 115] on input "Accès au logement L'Estrade" at bounding box center [235, 109] width 252 height 23
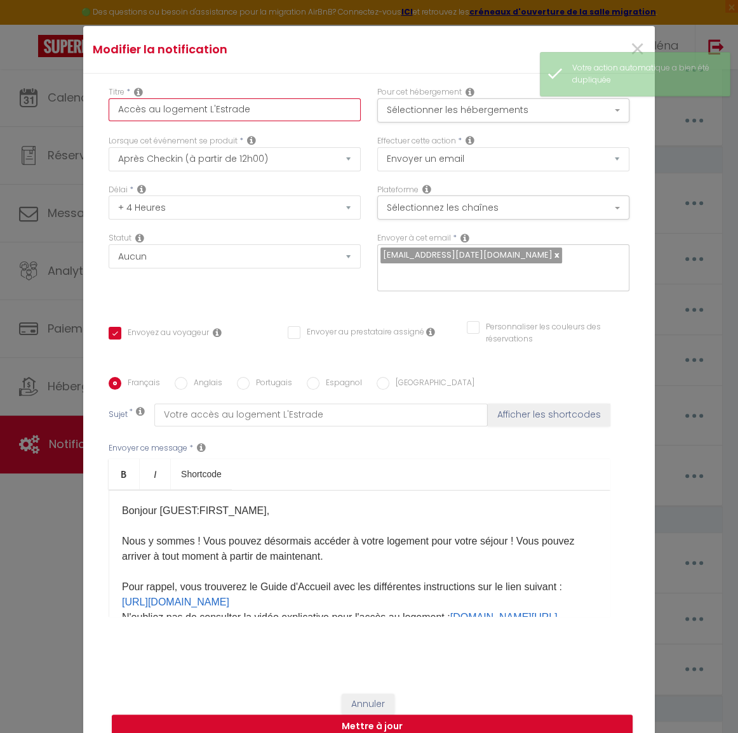
type input "Accès au logement C"
checkbox input "true"
checkbox input "false"
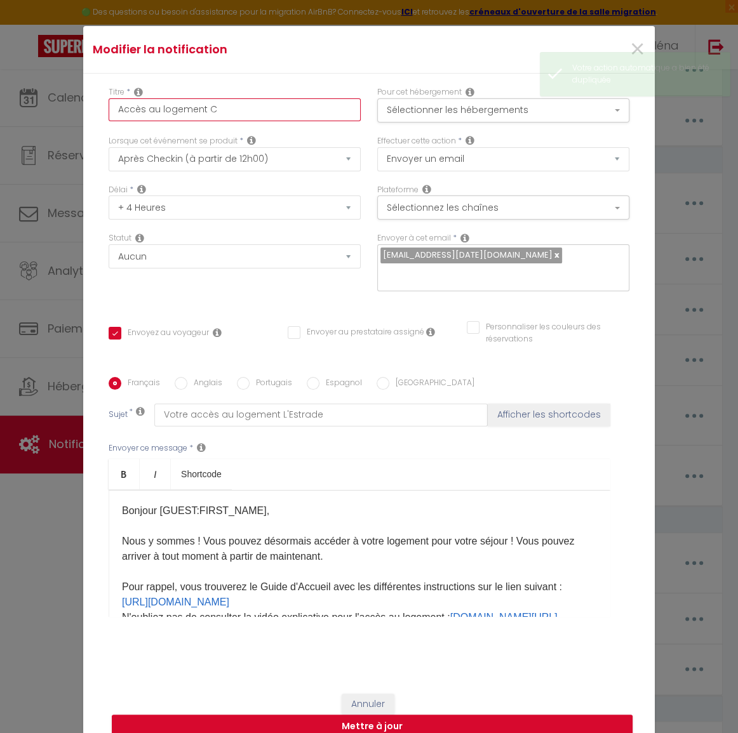
type input "Accès au logement Co"
checkbox input "true"
checkbox input "false"
type input "Accès au logement Coc"
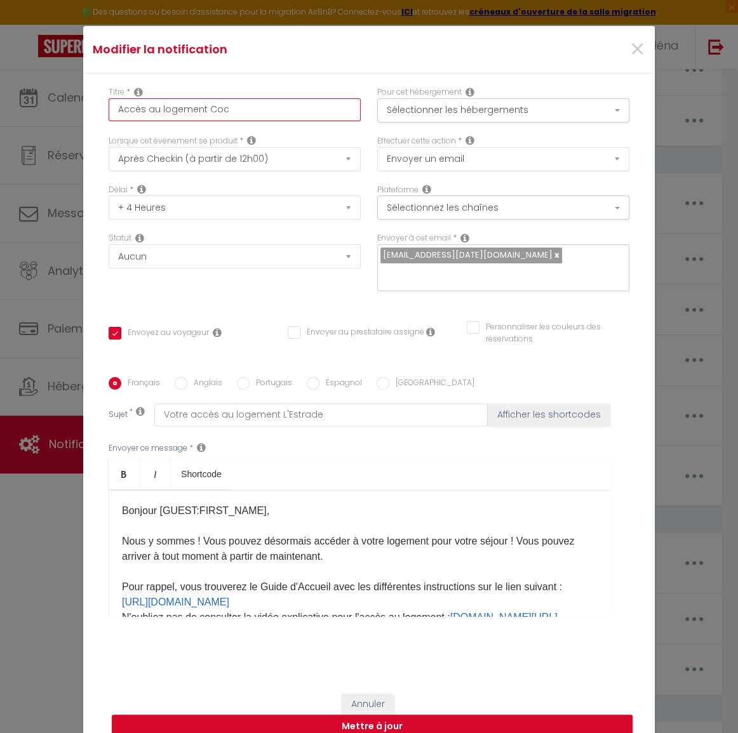
checkbox input "true"
checkbox input "false"
type input "Accès au logement Coco"
checkbox input "true"
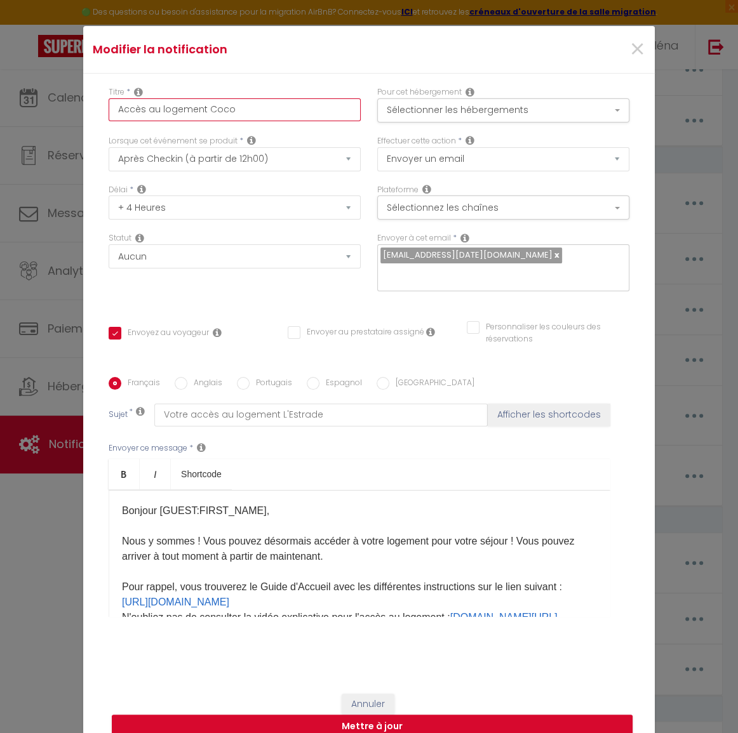
checkbox input "false"
type input "Accès au logement Cocon"
checkbox input "true"
checkbox input "false"
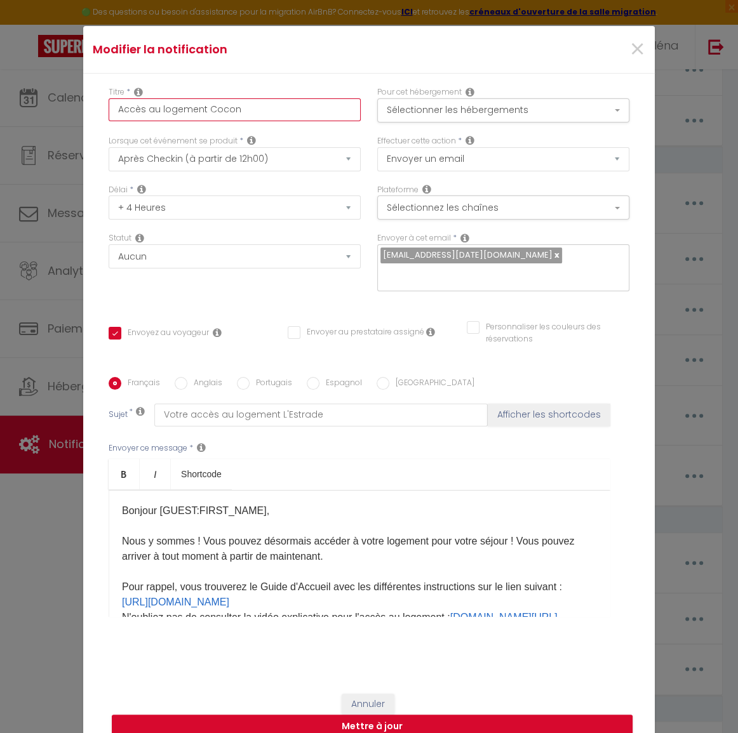
checkbox input "false"
type input "Accès au logement Cocon"
checkbox input "true"
checkbox input "false"
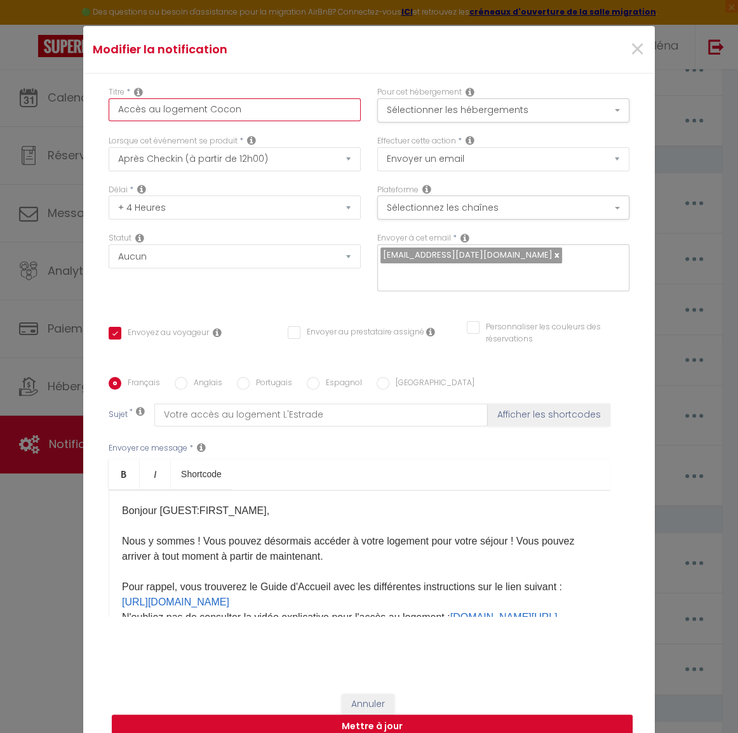
type input "Accès au logement Cocon L"
checkbox input "true"
checkbox input "false"
type input "Accès au logement Cocon Lu"
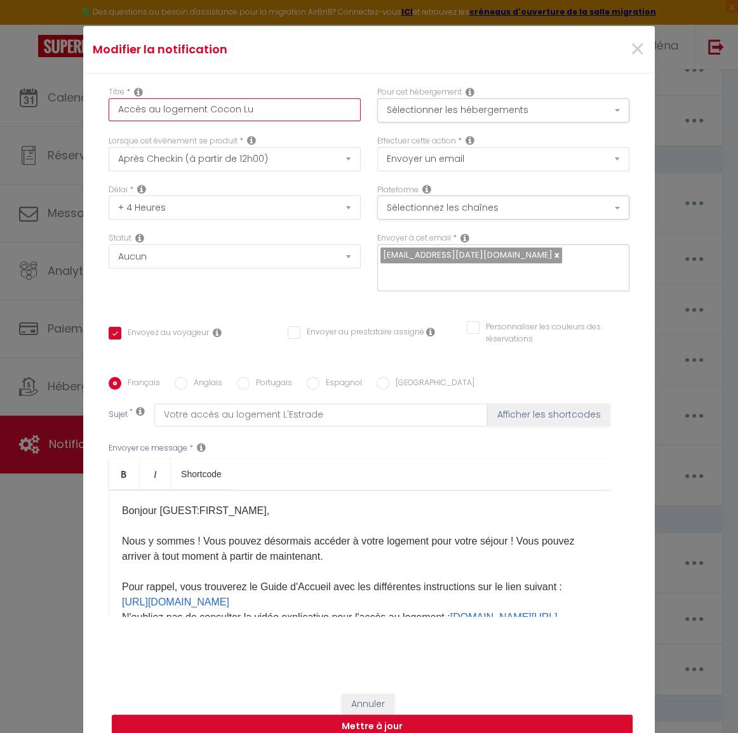
checkbox input "true"
checkbox input "false"
type input "Accès au logement Cocon Lum"
checkbox input "true"
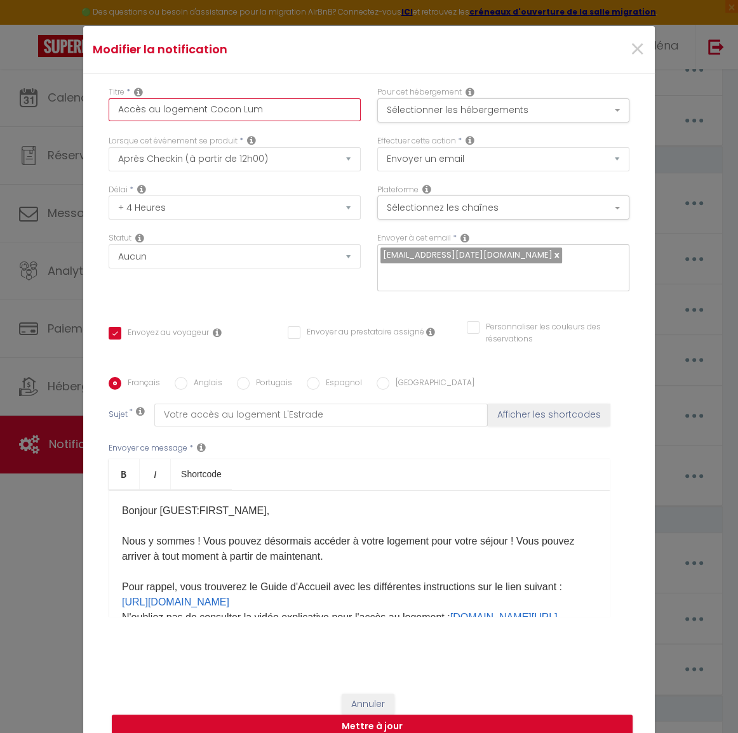
checkbox input "false"
type input "Accès au logement Cocon Lumi"
checkbox input "true"
checkbox input "false"
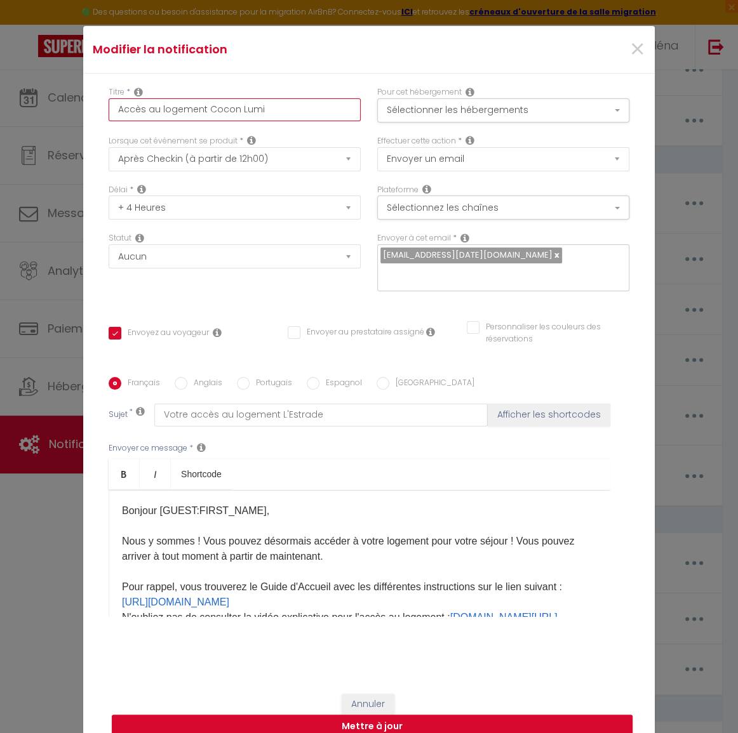
checkbox input "false"
type input "Accès au logement Cocon Lumiè"
checkbox input "true"
checkbox input "false"
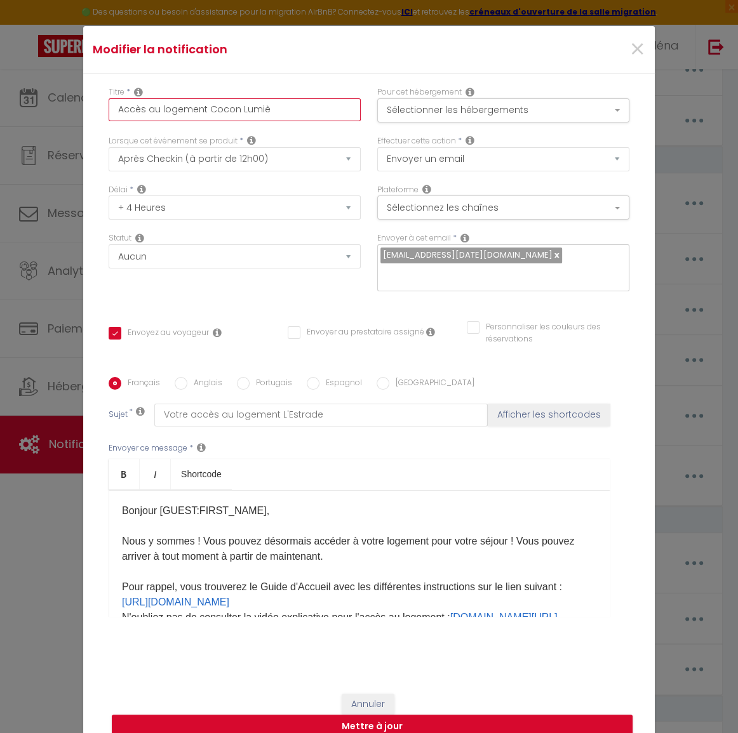
type input "Accès au logement Cocon Lumièr"
checkbox input "true"
checkbox input "false"
type input "Accès au logement Cocon Lumière"
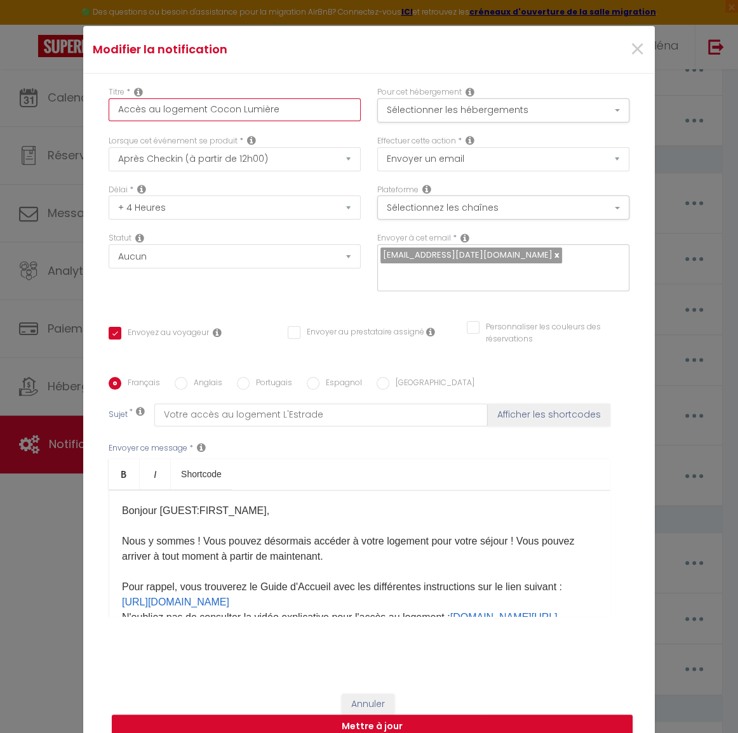
checkbox input "true"
checkbox input "false"
drag, startPoint x: 294, startPoint y: 115, endPoint x: 203, endPoint y: 121, distance: 91.0
click at [203, 121] on input "Accès au logement Cocon Lumière" at bounding box center [235, 109] width 252 height 23
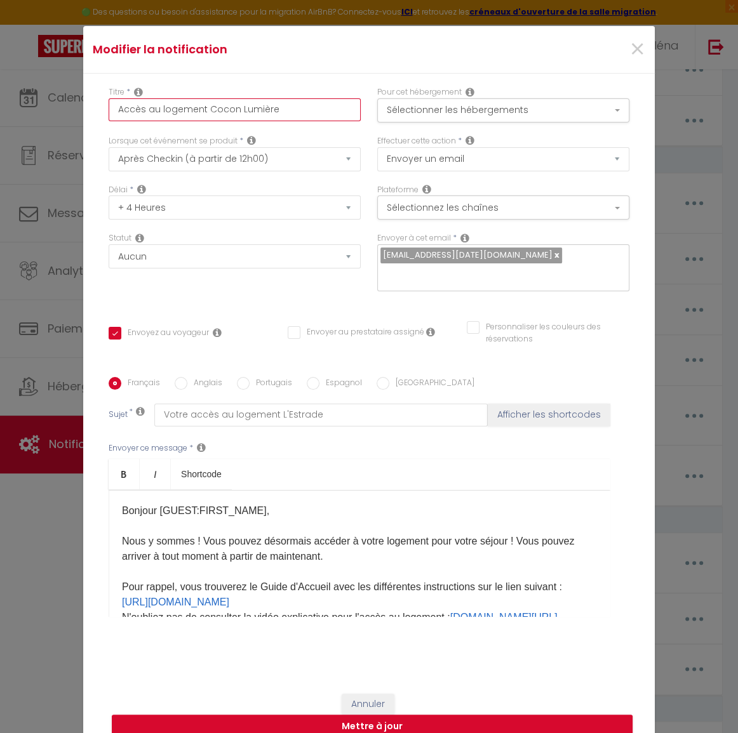
type input "Accès au logement Cocon Lumière"
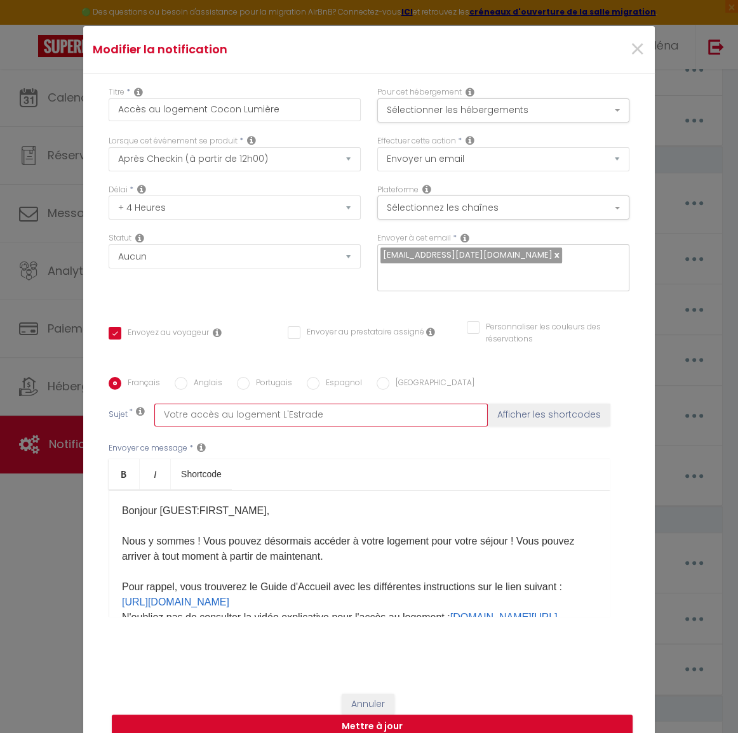
drag, startPoint x: 272, startPoint y: 406, endPoint x: 347, endPoint y: 405, distance: 74.3
click at [347, 405] on input "Votre accès au logement L'Estrade" at bounding box center [320, 415] width 333 height 23
paste input "Cocon Lumièr"
type input "Votre accès au logement Cocon Lumière"
checkbox input "true"
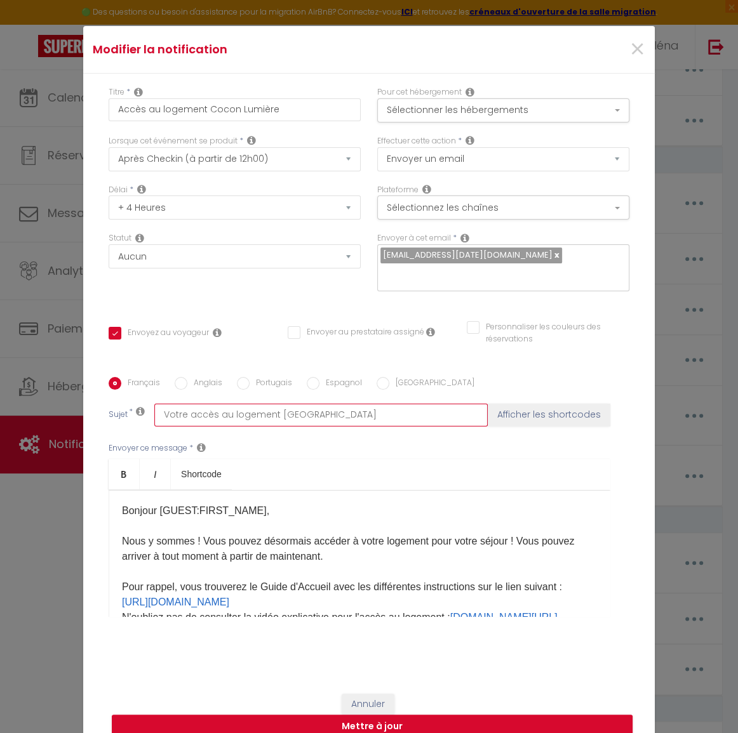
checkbox input "false"
type input "Votre accès au logement Cocon Lumière"
drag, startPoint x: 568, startPoint y: 589, endPoint x: 107, endPoint y: 593, distance: 461.1
click at [109, 593] on div "Bonjour [GUEST:FIRST_NAME]​ , Nous y sommes ! Vous pouvez désormais accéder à v…" at bounding box center [360, 553] width 502 height 127
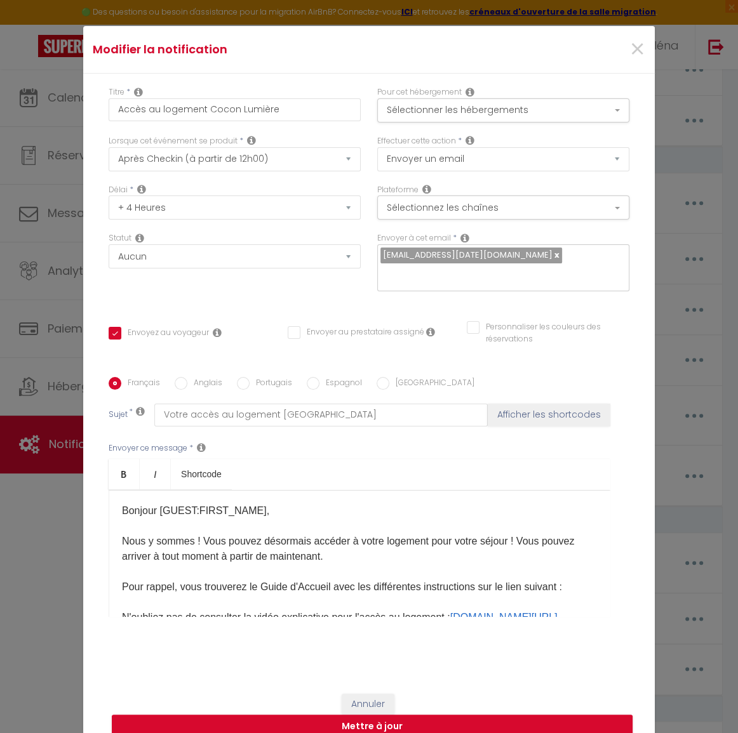
scroll to position [115, 0]
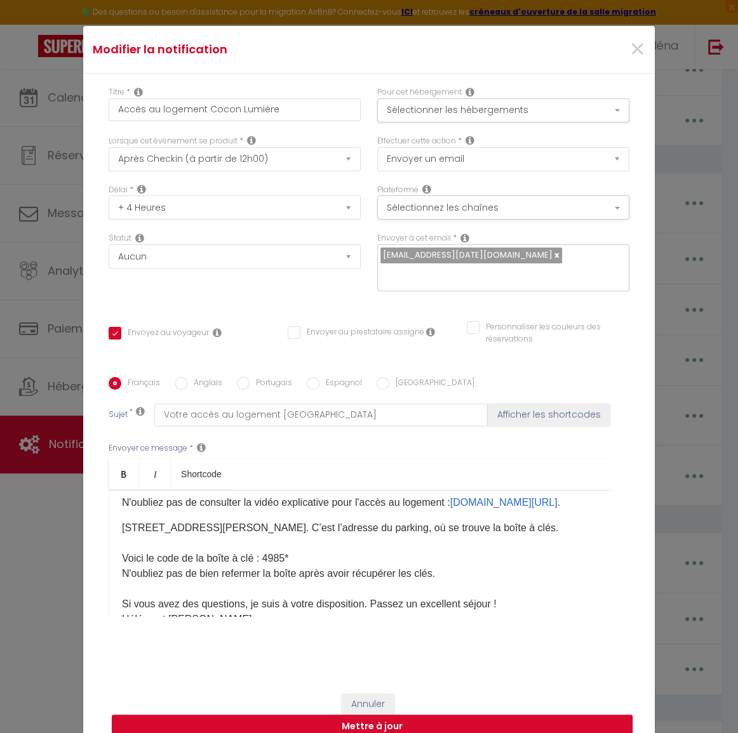
drag, startPoint x: 304, startPoint y: 505, endPoint x: 110, endPoint y: 510, distance: 194.4
click at [110, 510] on div "Bonjour [GUEST:FIRST_NAME]​ , Nous y sommes ! Vous pouvez désormais accéder à v…" at bounding box center [360, 553] width 502 height 127
drag, startPoint x: 117, startPoint y: 519, endPoint x: 127, endPoint y: 519, distance: 9.5
click at [127, 521] on p "41 rue Alphonse Darmaillacq, 49300 Cholet. C’est l’adresse du parking, où se tr…" at bounding box center [359, 574] width 475 height 107
drag, startPoint x: 265, startPoint y: 547, endPoint x: 284, endPoint y: 547, distance: 18.4
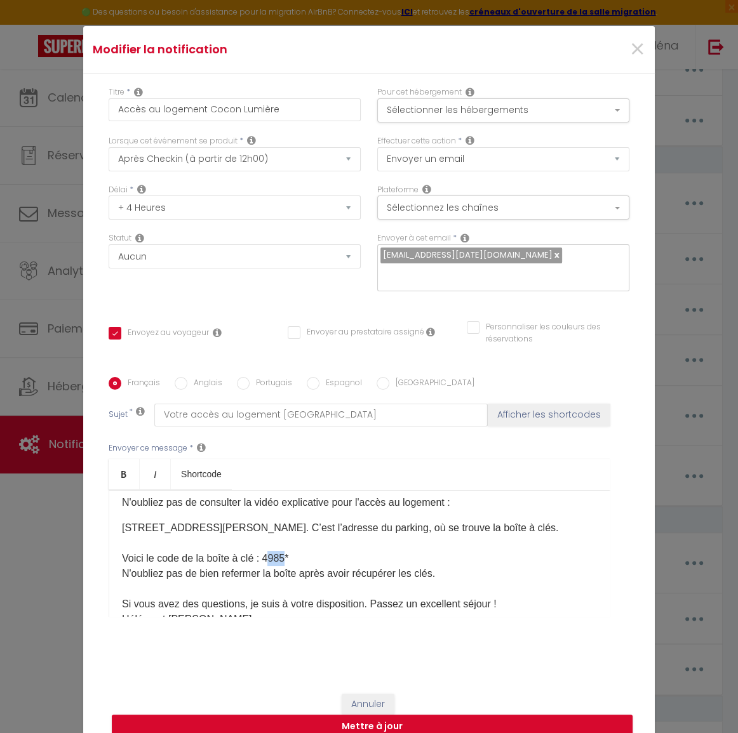
click at [284, 553] on span "Voici le code de la boîte à clé : 4985*" at bounding box center [205, 558] width 166 height 11
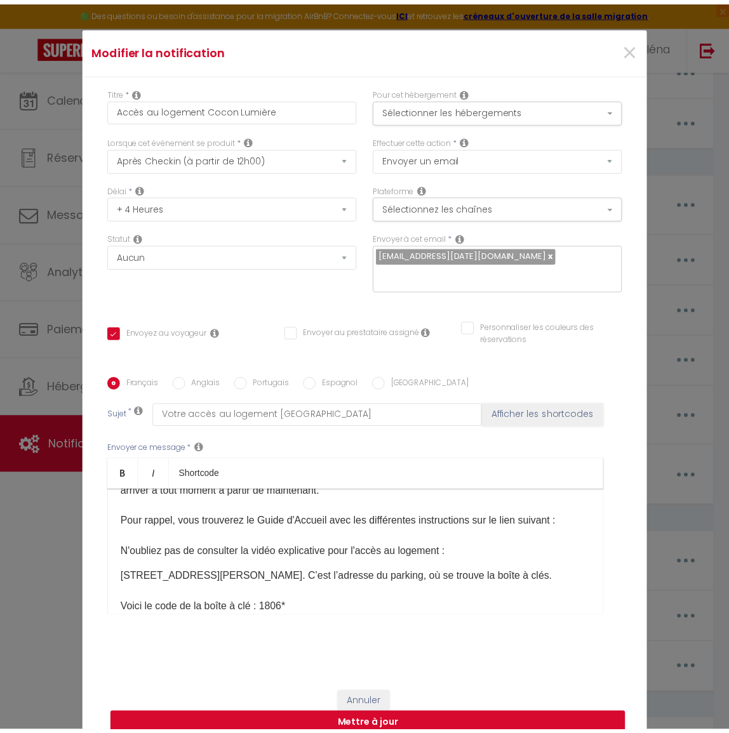
scroll to position [0, 0]
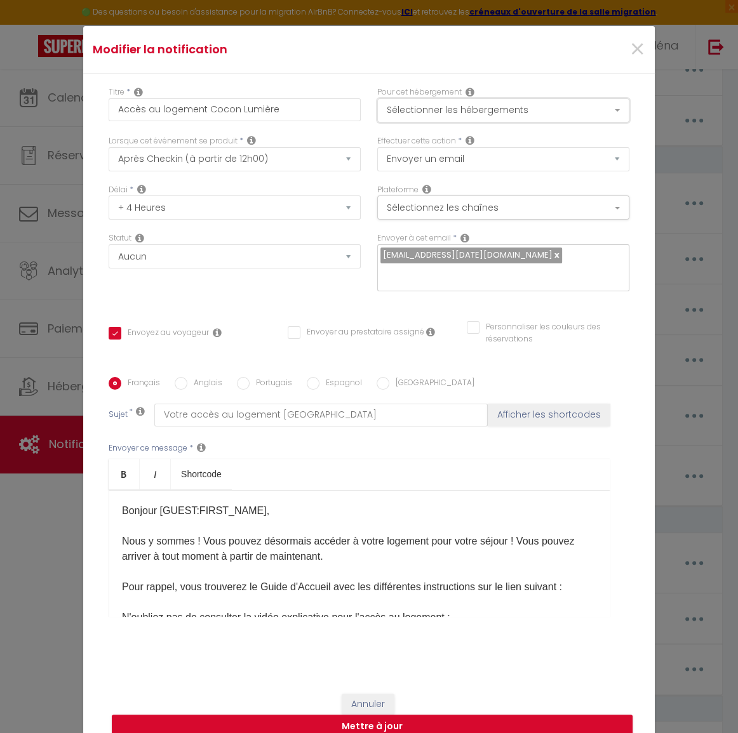
click at [489, 114] on button "Sélectionner les hébergements" at bounding box center [503, 110] width 252 height 24
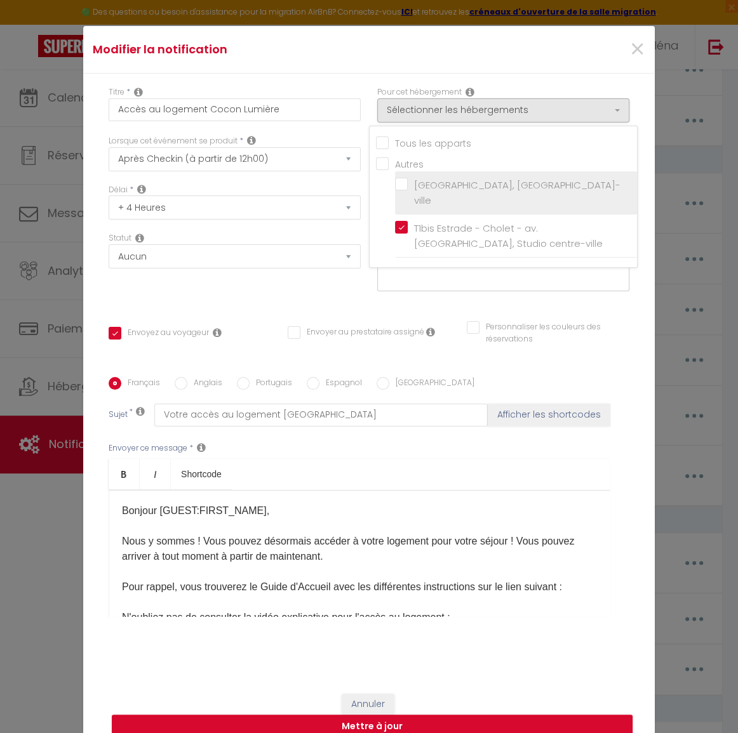
click at [451, 194] on input "[GEOGRAPHIC_DATA], [GEOGRAPHIC_DATA]-ville" at bounding box center [516, 193] width 242 height 13
checkbox input "true"
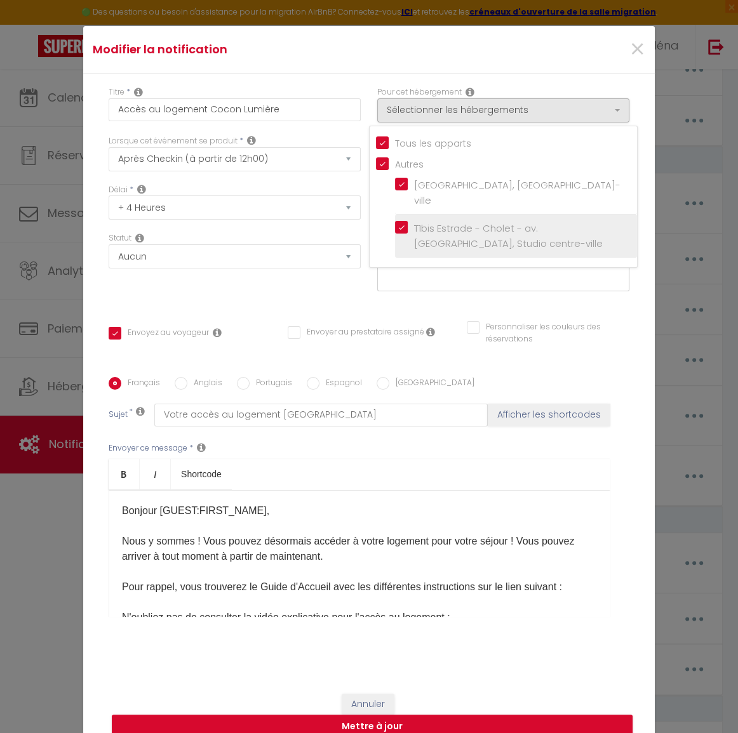
click at [442, 230] on input "T1bis Estrade - Cholet - av. [GEOGRAPHIC_DATA], Studio centre-ville" at bounding box center [516, 236] width 242 height 13
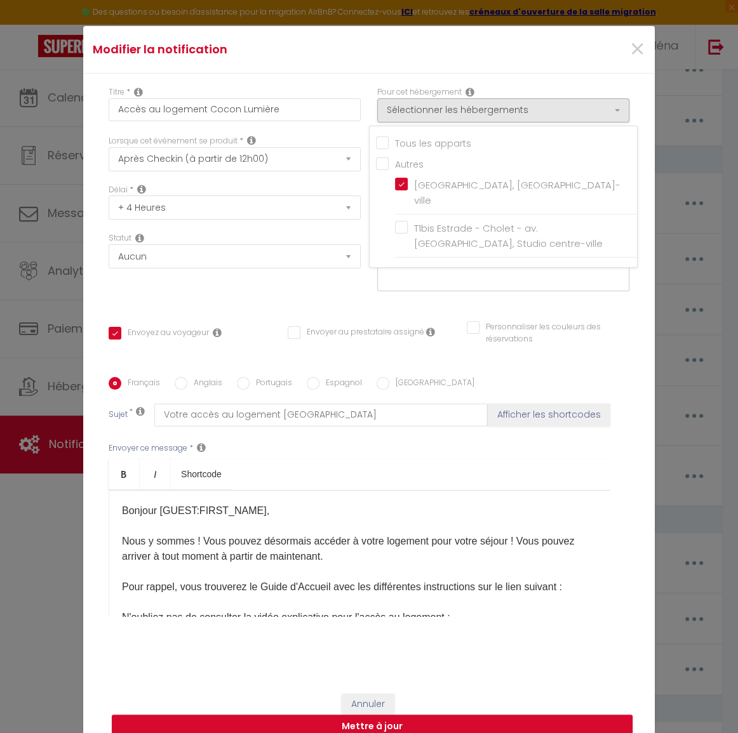
click at [515, 87] on div "Titre * Accès au logement Cocon Lumière Pour cet hébergement Sélectionner les h…" at bounding box center [369, 378] width 572 height 608
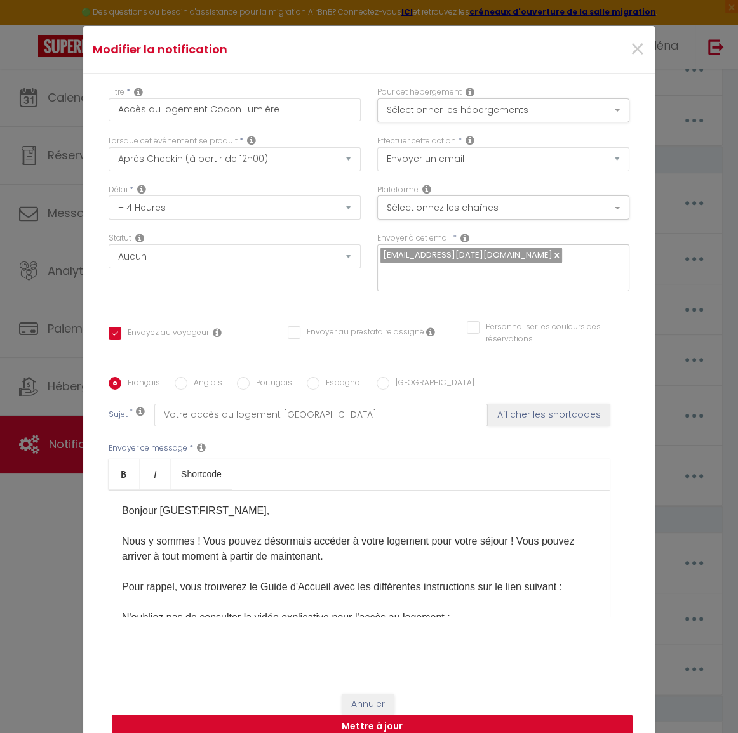
click at [387, 717] on button "Mettre à jour" at bounding box center [372, 727] width 521 height 24
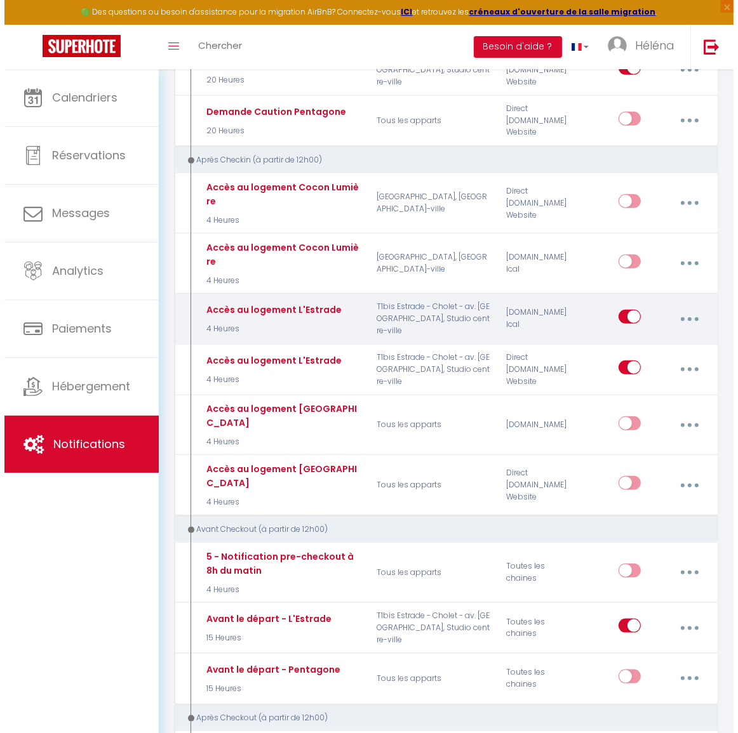
scroll to position [1039, 0]
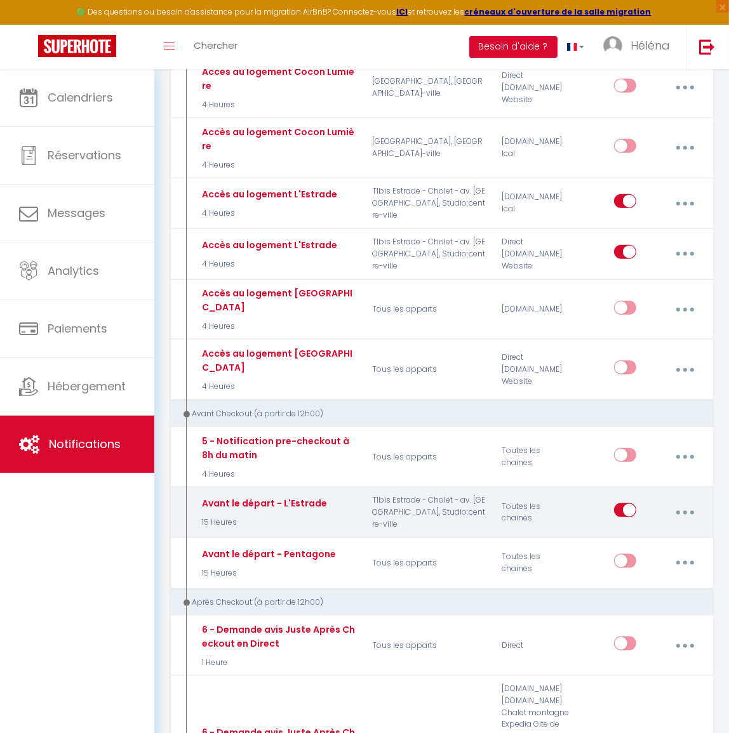
click at [684, 500] on button "button" at bounding box center [685, 512] width 34 height 24
click at [664, 556] on link "Dupliquer" at bounding box center [651, 567] width 94 height 22
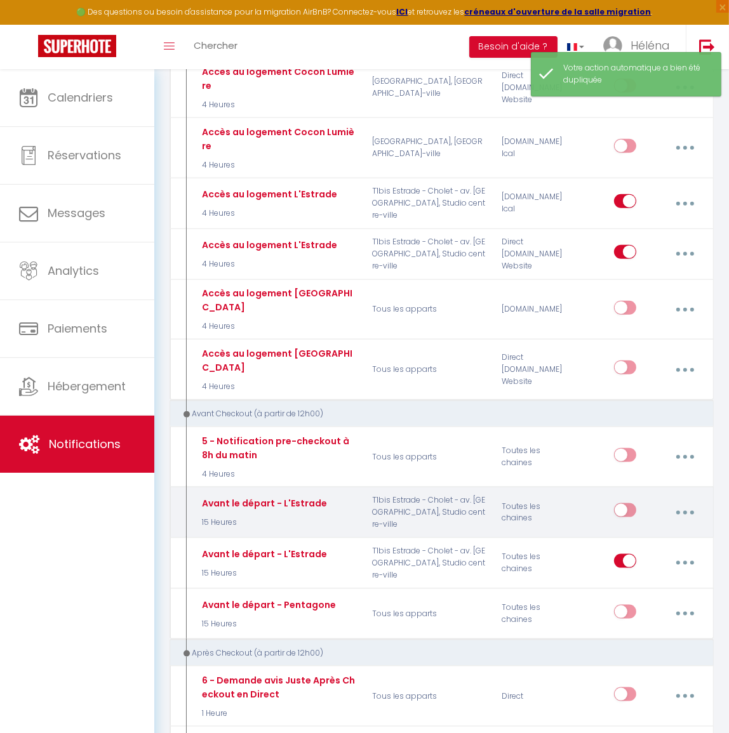
click at [685, 511] on icon "button" at bounding box center [685, 513] width 4 height 4
click at [643, 533] on link "Editer" at bounding box center [651, 544] width 94 height 22
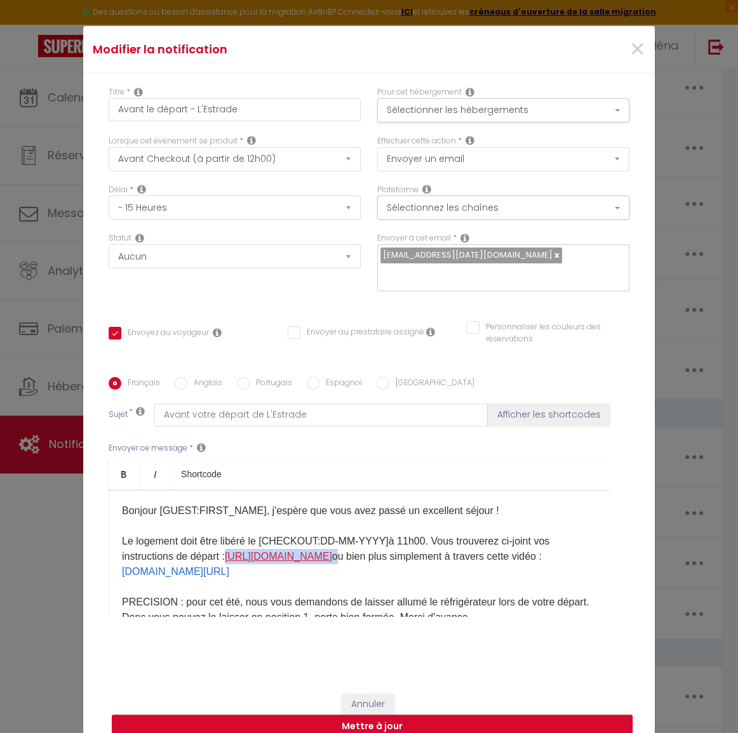
drag, startPoint x: 220, startPoint y: 563, endPoint x: 228, endPoint y: 551, distance: 14.6
click at [228, 551] on span ". Vous trouverez ci-joint vos instructions de départ : https://lnarchitectedint…" at bounding box center [335, 556] width 427 height 41
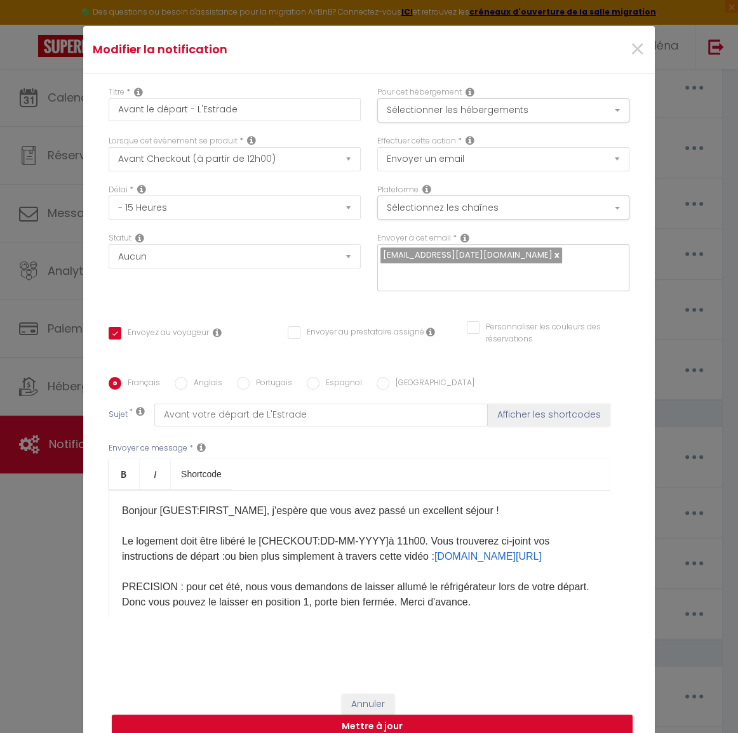
drag, startPoint x: 335, startPoint y: 564, endPoint x: 109, endPoint y: 568, distance: 226.1
click at [109, 568] on div "Bonjour [GUEST:FIRST_NAME]​ , j'espère que vous avez passé un excellent séjour …" at bounding box center [360, 553] width 502 height 127
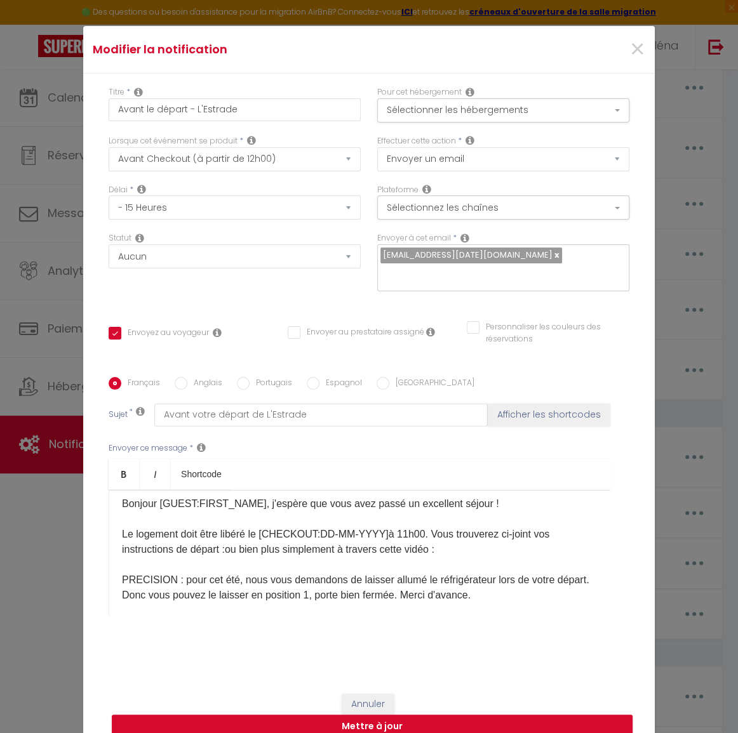
scroll to position [22, 0]
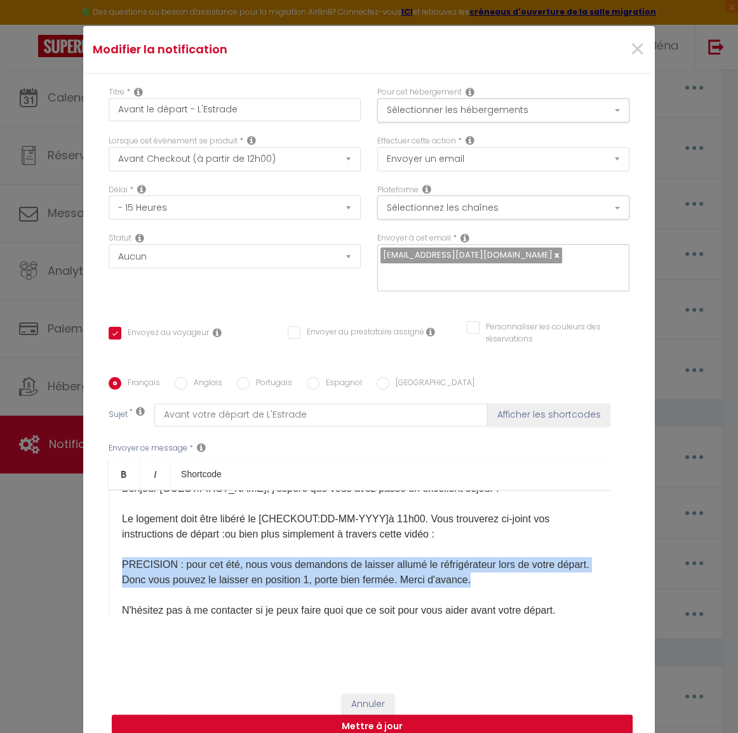
drag, startPoint x: 509, startPoint y: 571, endPoint x: 118, endPoint y: 554, distance: 390.9
click at [122, 554] on p "Bonjour [GUEST:FIRST_NAME]​ , j'espère que vous avez passé un excellent séjour …" at bounding box center [359, 572] width 475 height 183
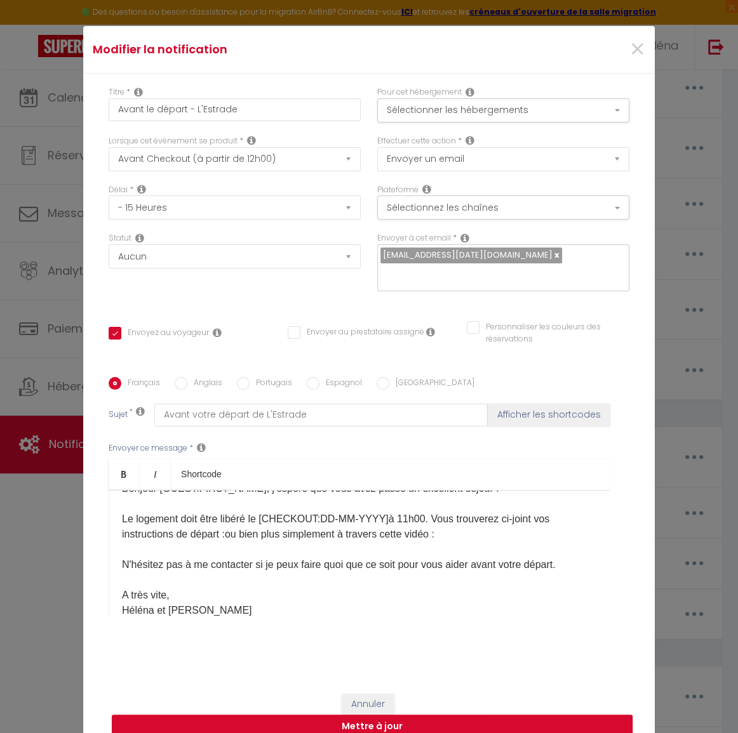
scroll to position [13, 0]
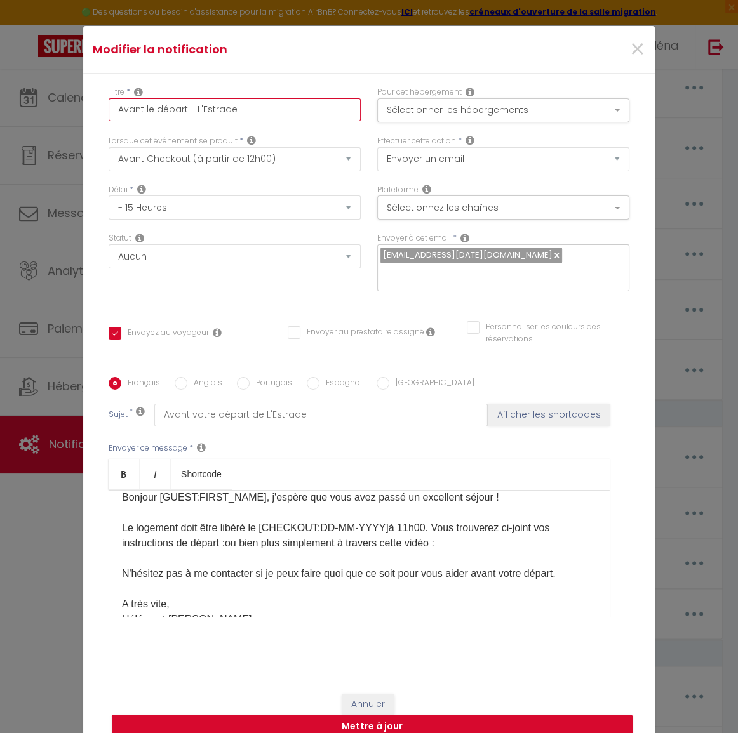
drag, startPoint x: 191, startPoint y: 118, endPoint x: 261, endPoint y: 114, distance: 70.0
click at [261, 114] on input "Avant le départ - L'Estrade" at bounding box center [235, 109] width 252 height 23
drag, startPoint x: 261, startPoint y: 114, endPoint x: 192, endPoint y: 116, distance: 68.6
click at [192, 116] on input "Avant le départ - [PERSON_NAME]" at bounding box center [235, 109] width 252 height 23
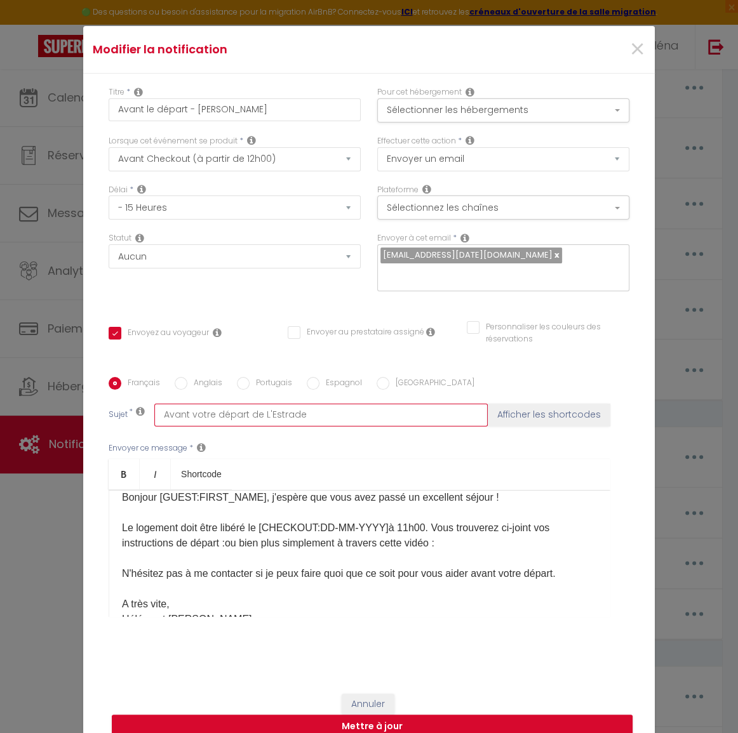
drag, startPoint x: 258, startPoint y: 405, endPoint x: 314, endPoint y: 406, distance: 55.3
click at [314, 406] on input "Avant votre départ de L'Estrade" at bounding box center [320, 415] width 333 height 23
paste input "Cocon Lumièr"
click at [250, 404] on input "Avant votre départ de Cocon Lumière" at bounding box center [320, 415] width 333 height 23
click at [512, 115] on button "Sélectionner les hébergements" at bounding box center [503, 110] width 252 height 24
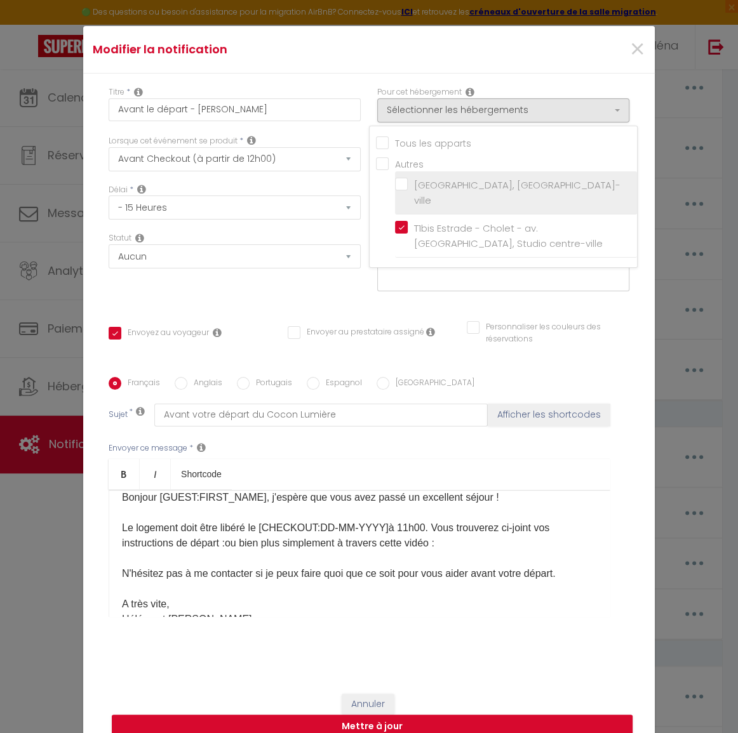
click at [505, 196] on input "[GEOGRAPHIC_DATA], [GEOGRAPHIC_DATA]-ville" at bounding box center [516, 193] width 242 height 13
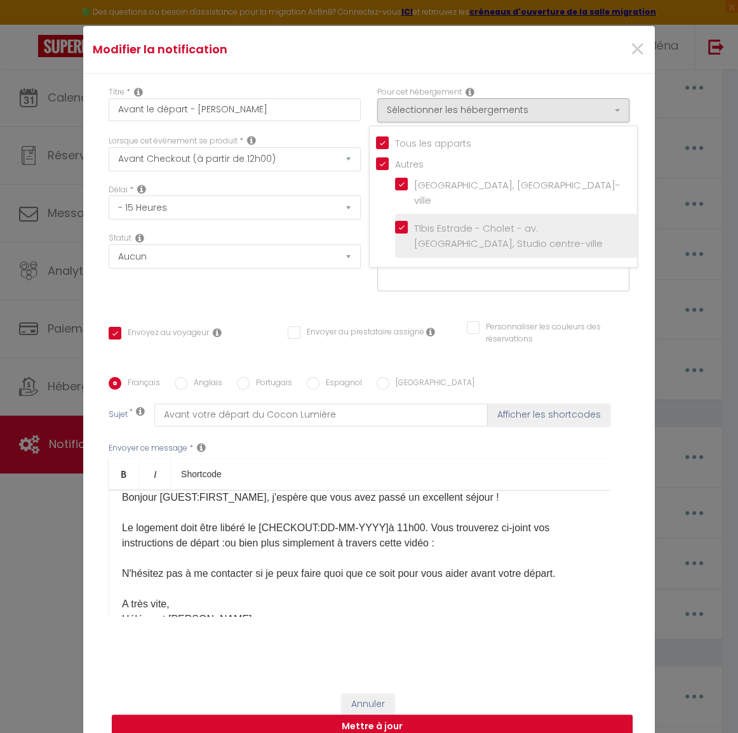
click at [495, 222] on span "T1bis Estrade - Cholet - av. [GEOGRAPHIC_DATA], Studio centre-ville" at bounding box center [508, 236] width 189 height 29
click at [495, 230] on input "T1bis Estrade - Cholet - av. [GEOGRAPHIC_DATA], Studio centre-ville" at bounding box center [516, 236] width 242 height 13
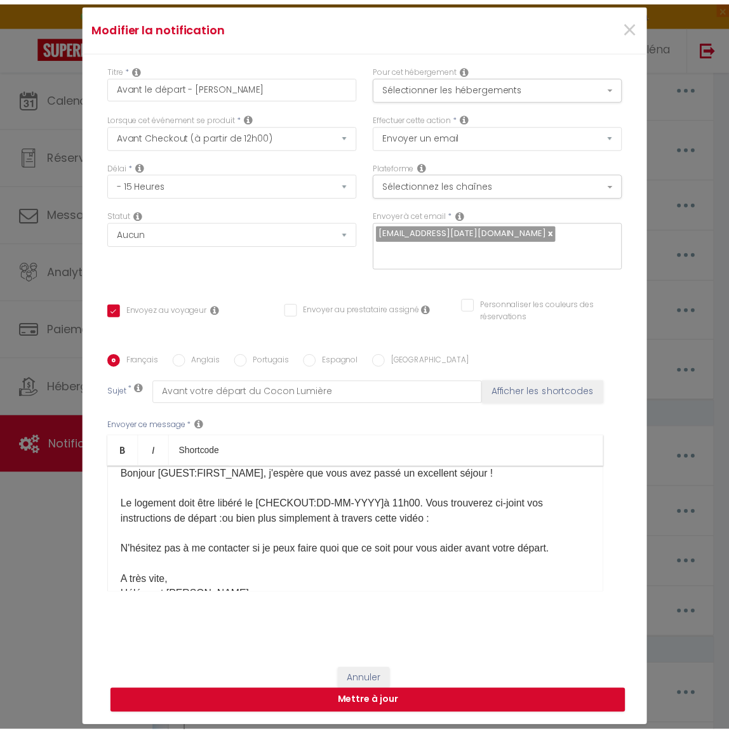
scroll to position [44, 0]
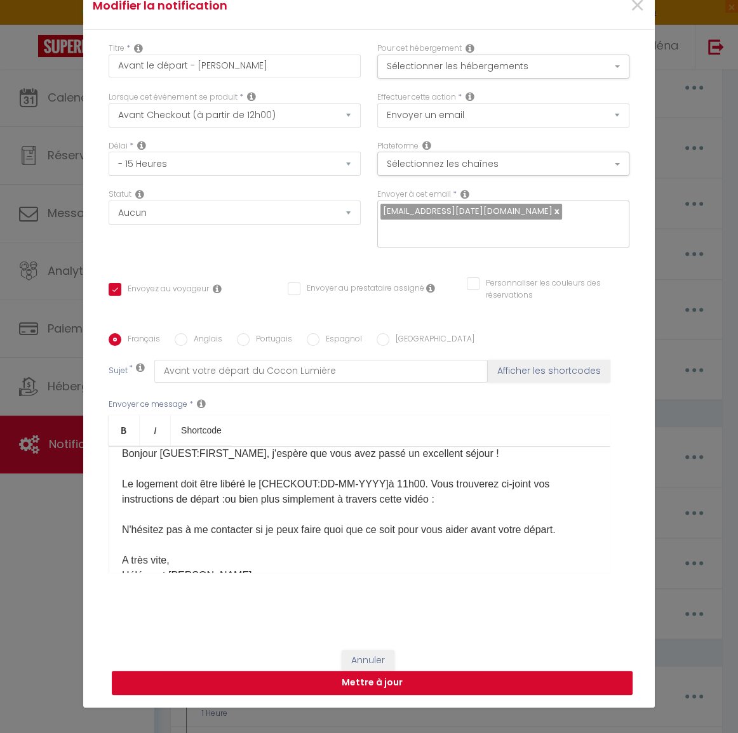
click at [380, 678] on button "Mettre à jour" at bounding box center [372, 683] width 521 height 24
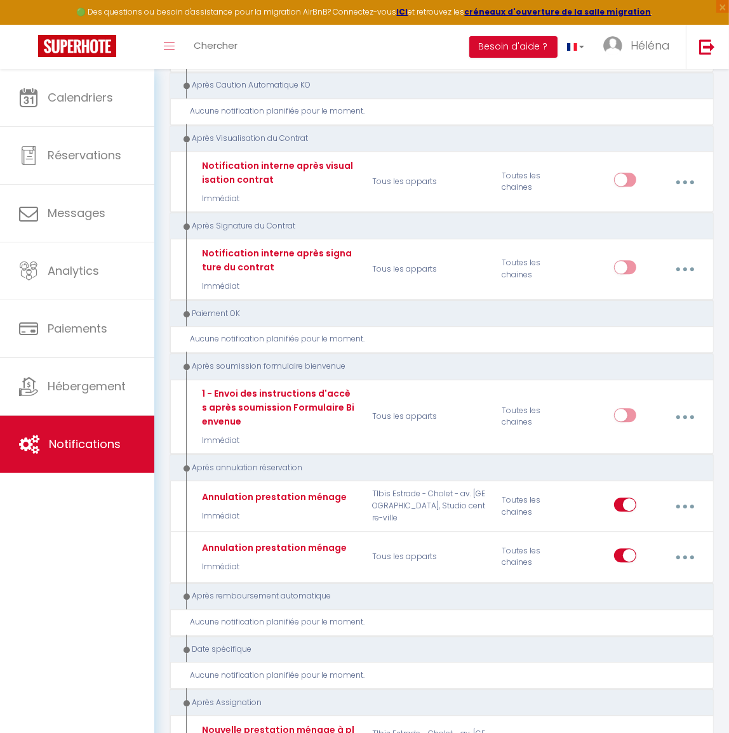
scroll to position [2425, 0]
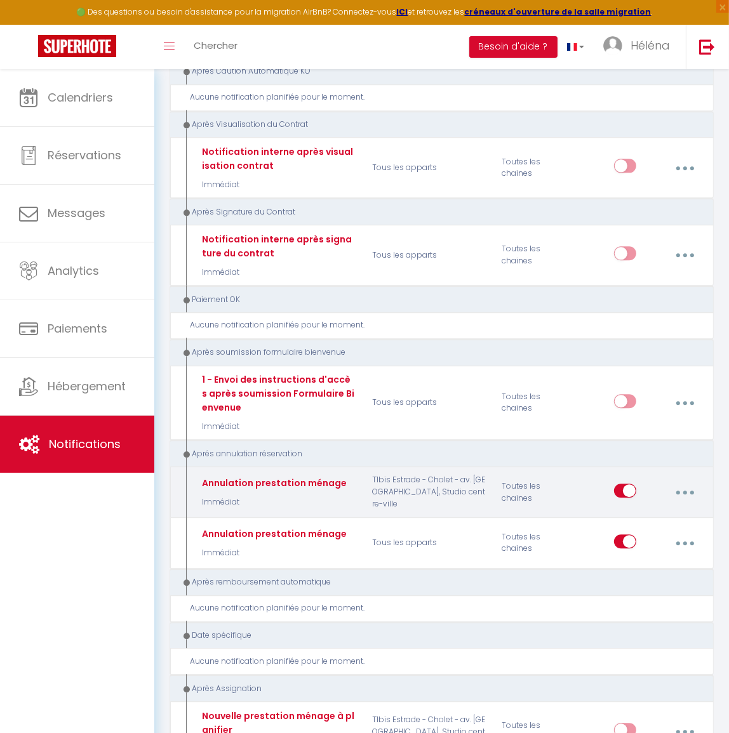
click at [682, 481] on button "button" at bounding box center [685, 493] width 34 height 24
click at [661, 512] on link "Editer" at bounding box center [651, 523] width 94 height 22
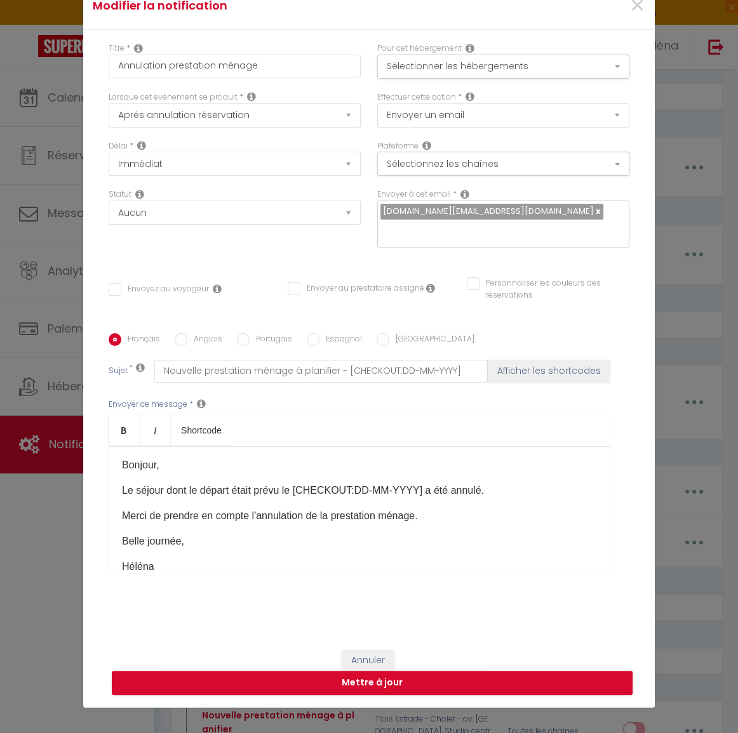
scroll to position [0, 0]
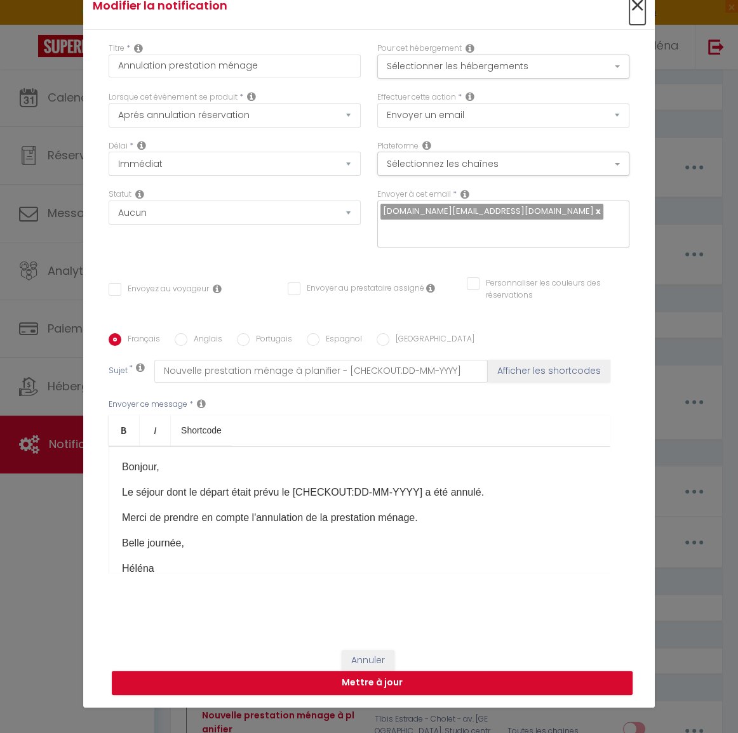
click at [634, 4] on span "×" at bounding box center [637, 6] width 16 height 38
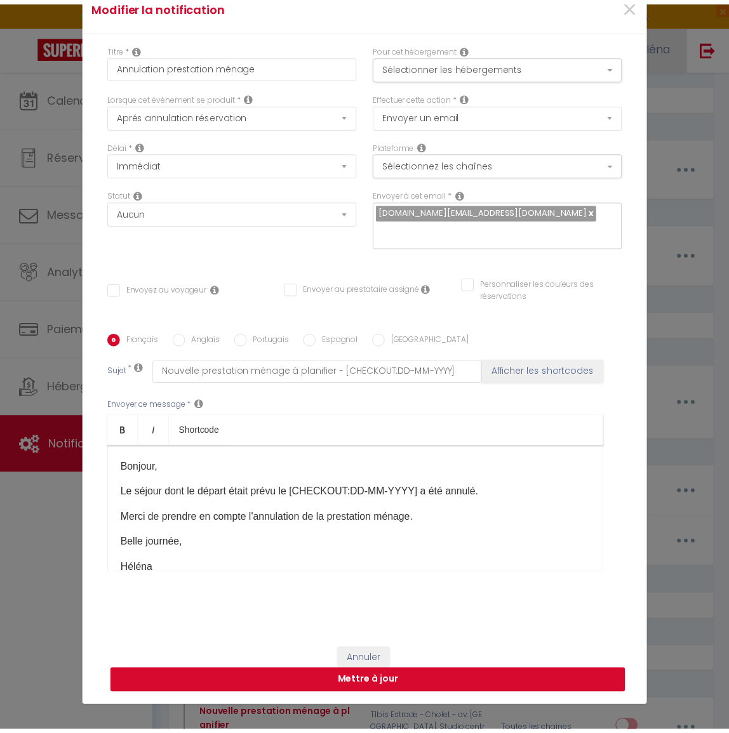
scroll to position [2425, 0]
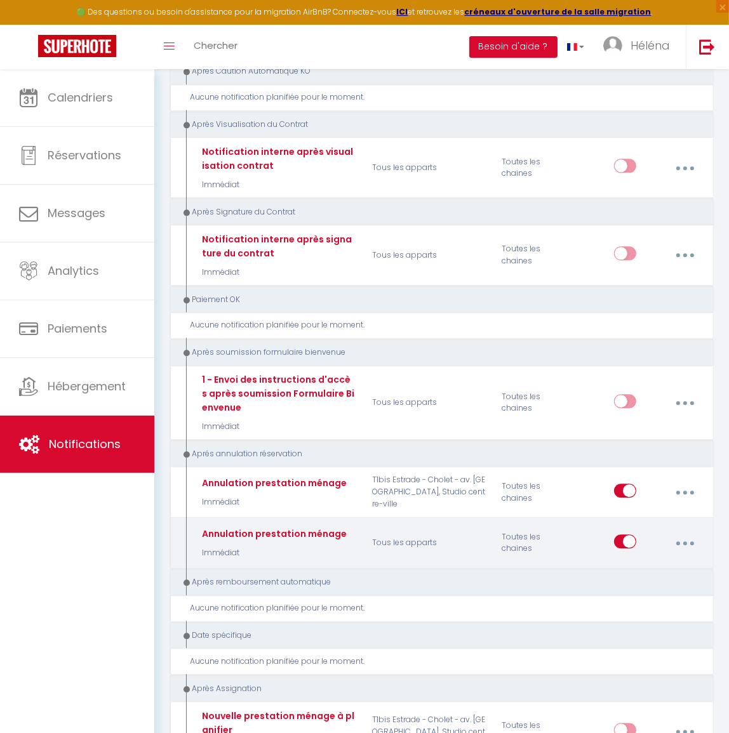
click at [681, 532] on button "button" at bounding box center [685, 544] width 34 height 24
click at [666, 563] on link "Editer" at bounding box center [651, 574] width 94 height 22
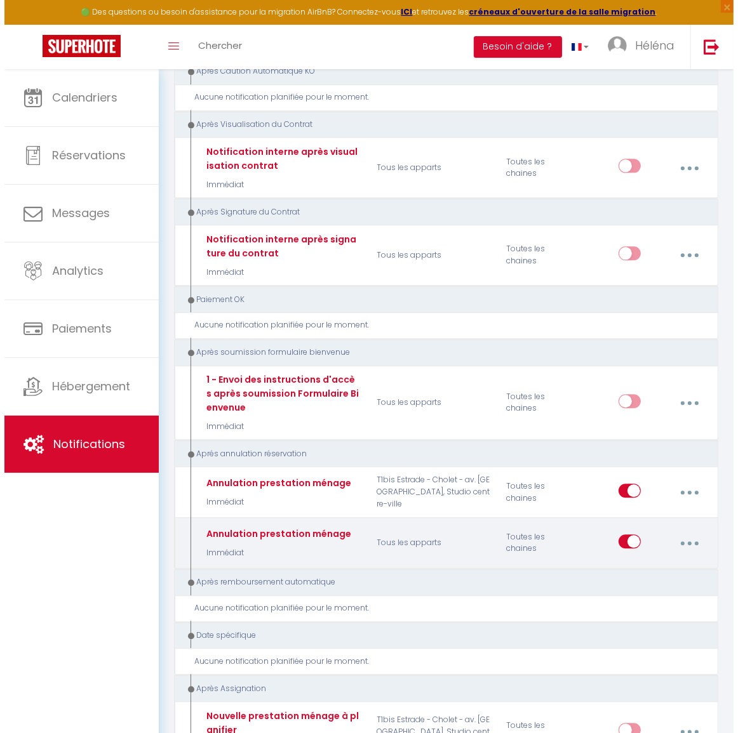
scroll to position [2413, 0]
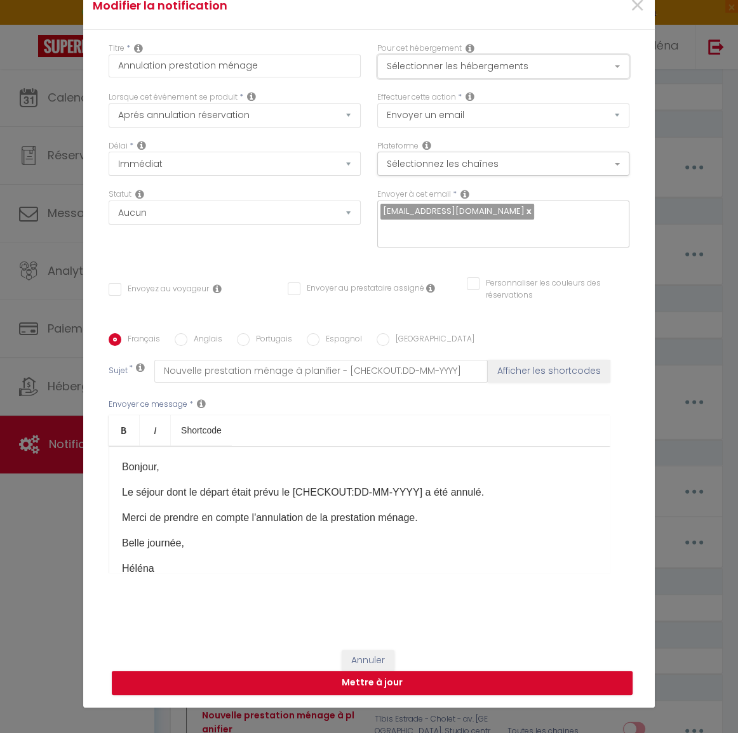
click at [570, 65] on button "Sélectionner les hébergements" at bounding box center [503, 67] width 252 height 24
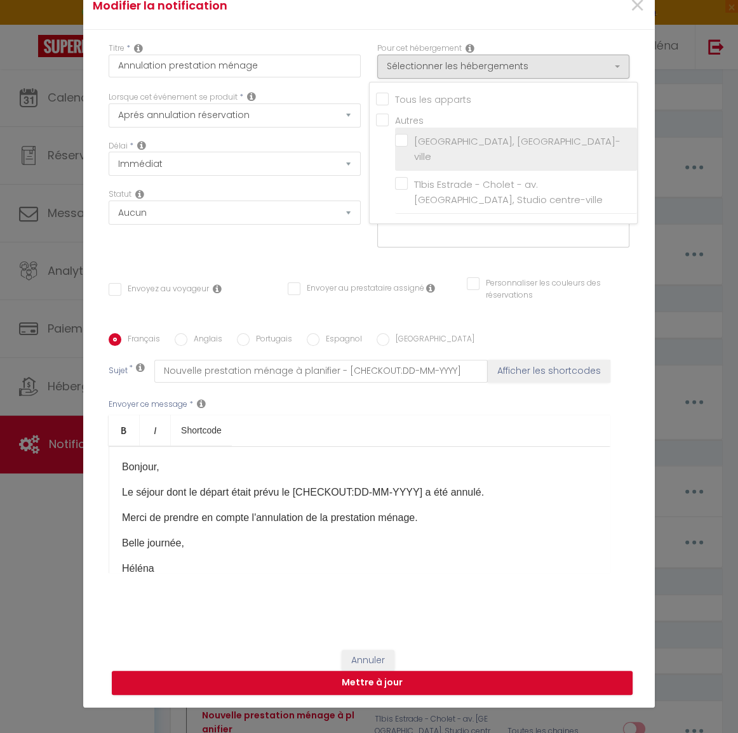
click at [546, 143] on input "[GEOGRAPHIC_DATA], [GEOGRAPHIC_DATA]-ville" at bounding box center [516, 149] width 242 height 13
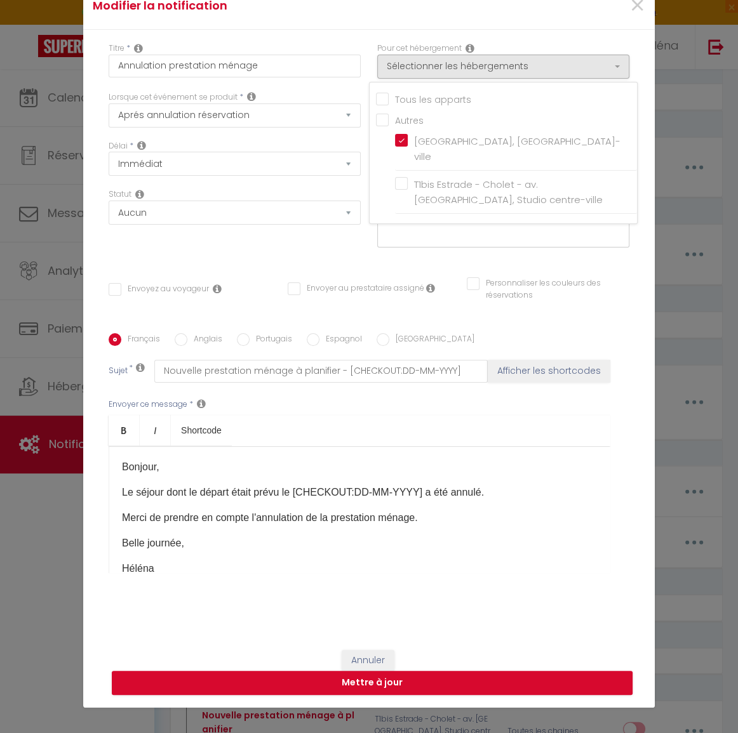
click at [294, 244] on div "Statut Aucun Si la réservation est payée Si réservation non payée Si la caution…" at bounding box center [234, 225] width 269 height 72
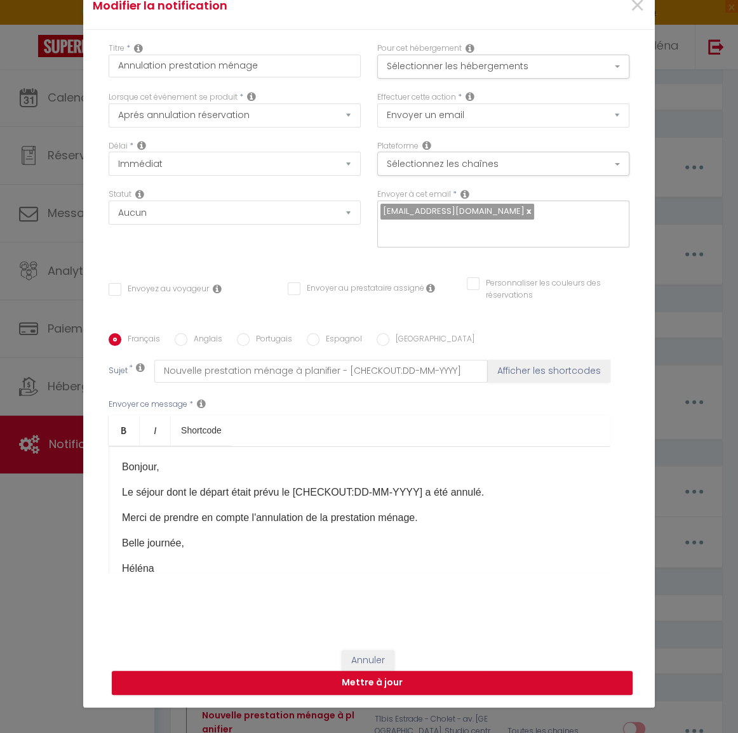
click at [525, 210] on link at bounding box center [528, 211] width 7 height 12
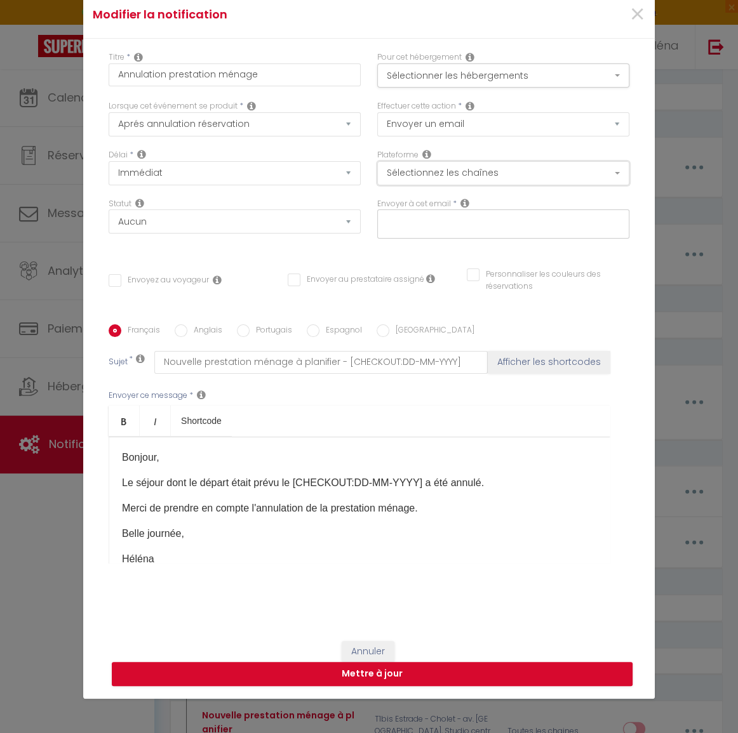
click at [502, 176] on button "Sélectionnez les chaînes" at bounding box center [503, 173] width 252 height 24
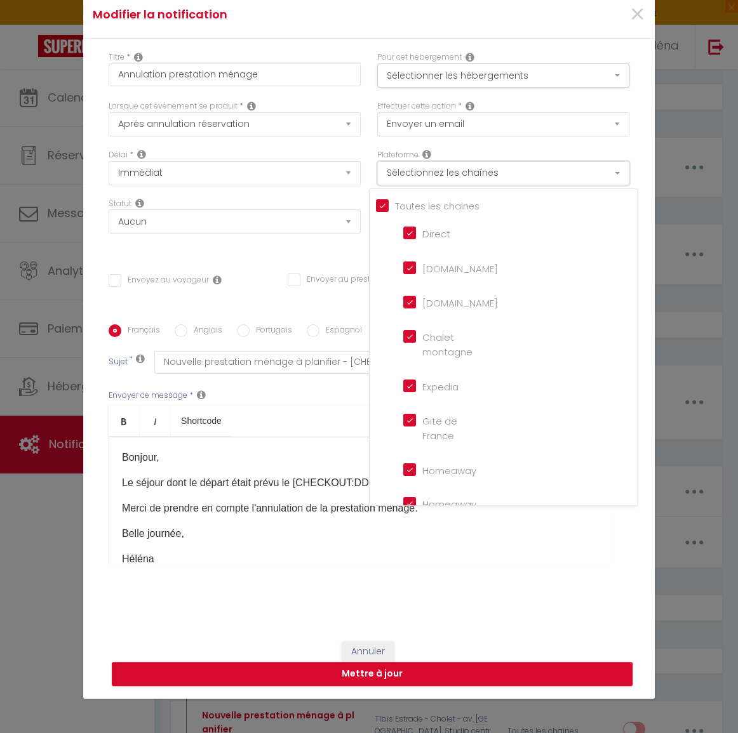
click at [502, 176] on button "Sélectionnez les chaînes" at bounding box center [503, 173] width 252 height 24
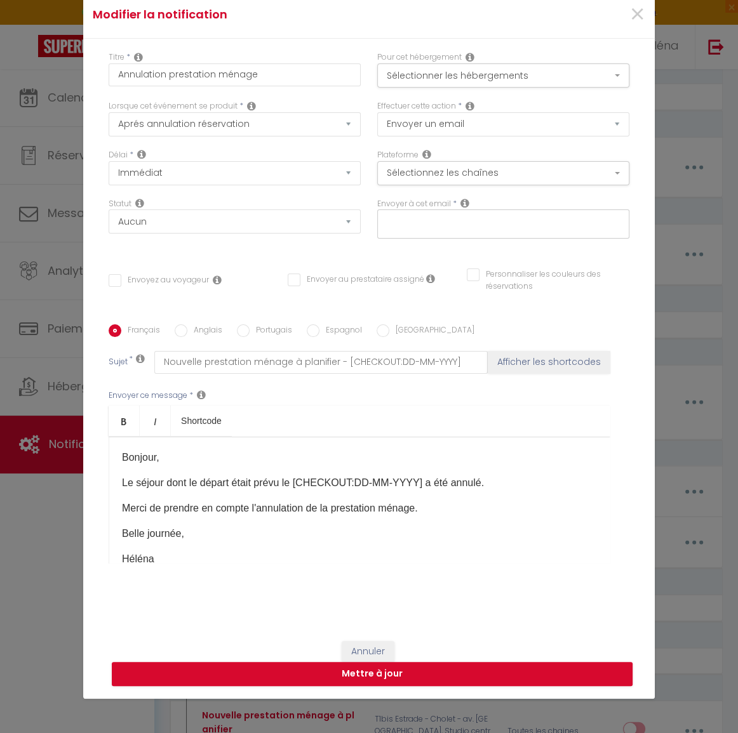
click at [481, 227] on input "text" at bounding box center [499, 221] width 239 height 17
click at [376, 241] on div "Envoyer à cet email *" at bounding box center [503, 224] width 269 height 53
click at [353, 279] on input "Envoyer au prestataire assigné" at bounding box center [356, 280] width 137 height 13
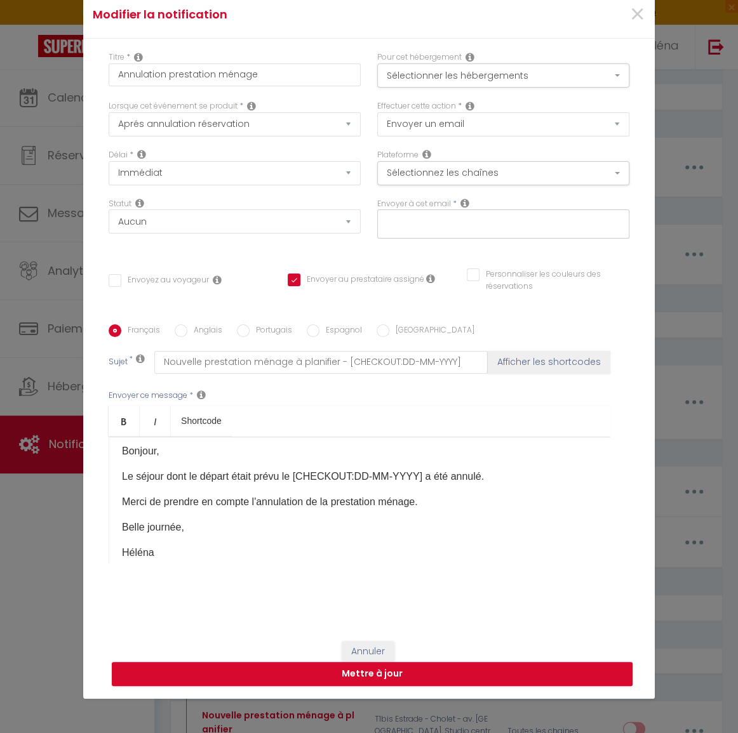
scroll to position [0, 0]
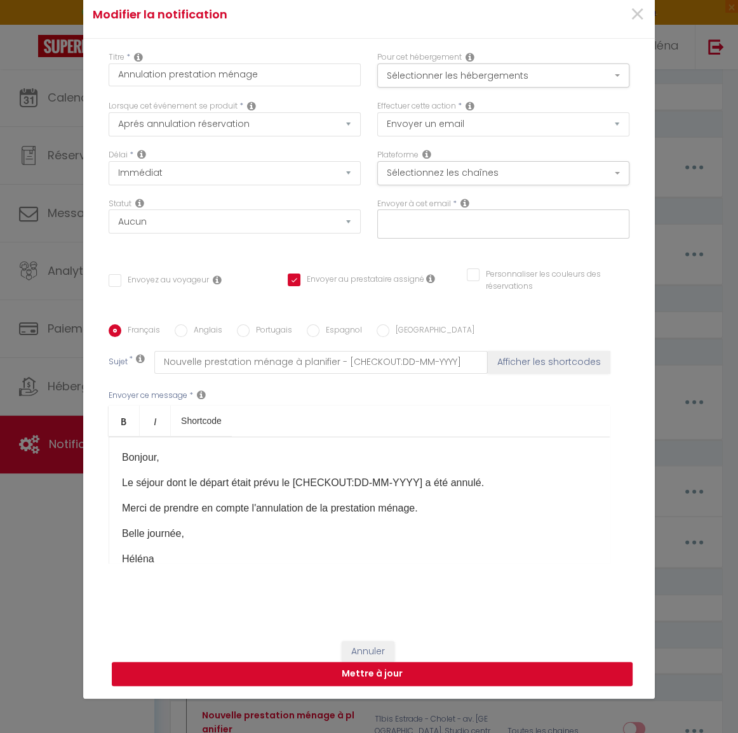
click at [384, 673] on button "Mettre à jour" at bounding box center [372, 674] width 521 height 24
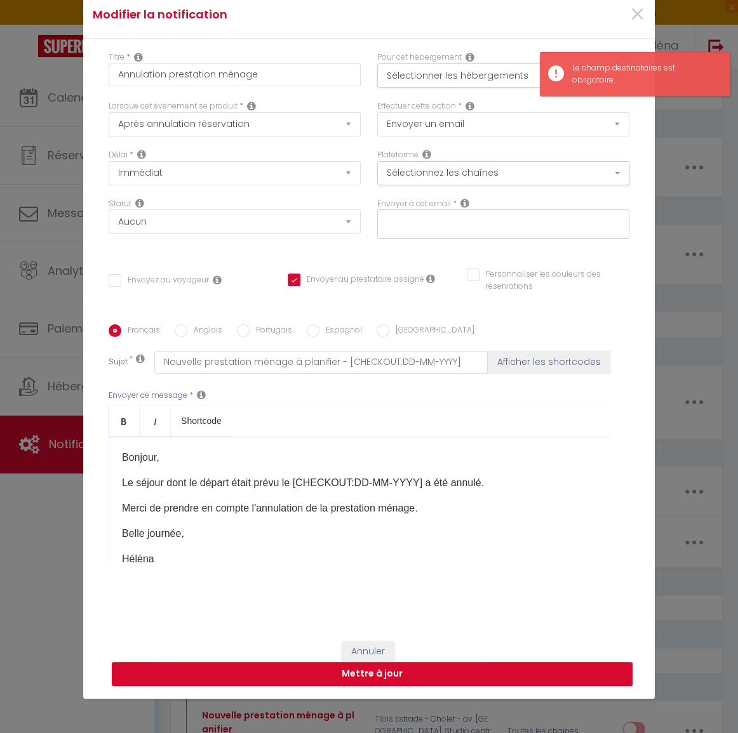
click at [450, 231] on div at bounding box center [503, 224] width 252 height 29
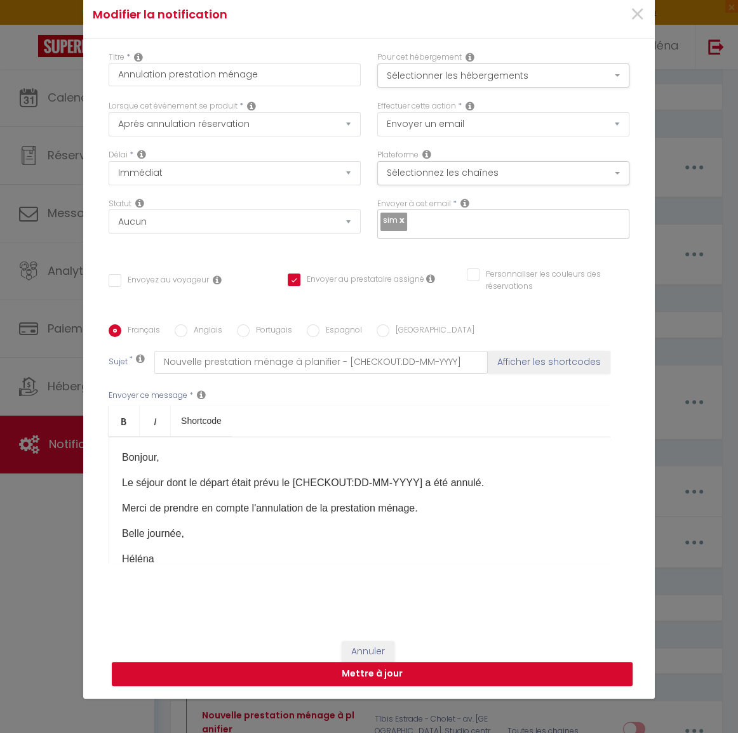
click at [398, 217] on link at bounding box center [401, 220] width 7 height 12
click at [446, 215] on input "text" at bounding box center [499, 221] width 239 height 17
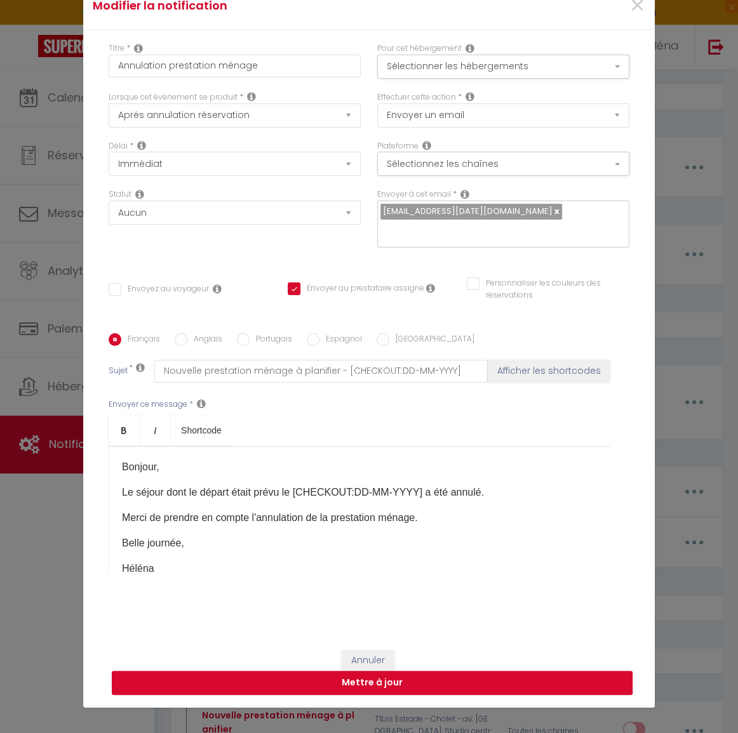
click at [386, 678] on button "Mettre à jour" at bounding box center [372, 683] width 521 height 24
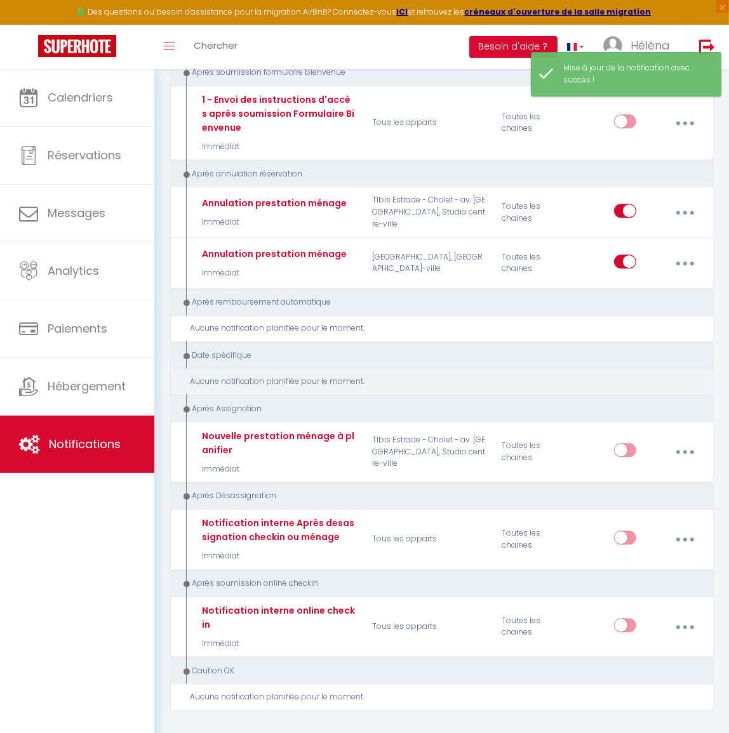
scroll to position [2705, 0]
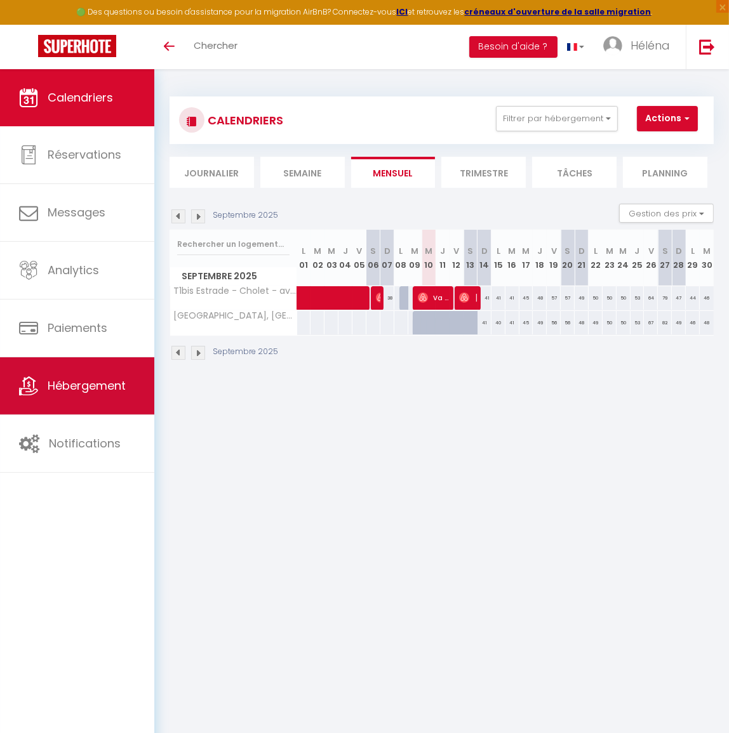
click at [83, 396] on link "Hébergement" at bounding box center [77, 386] width 154 height 57
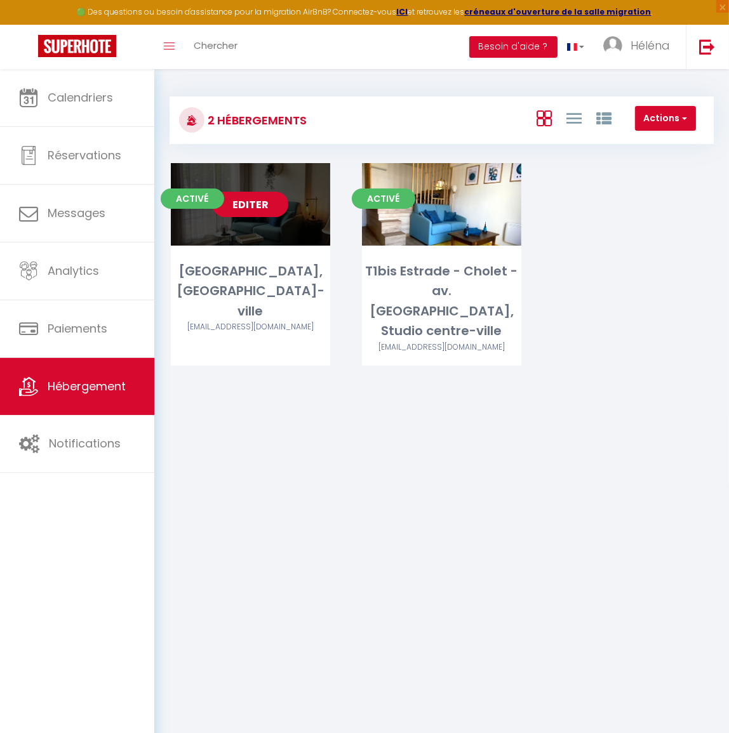
click at [269, 208] on link "Editer" at bounding box center [250, 204] width 76 height 25
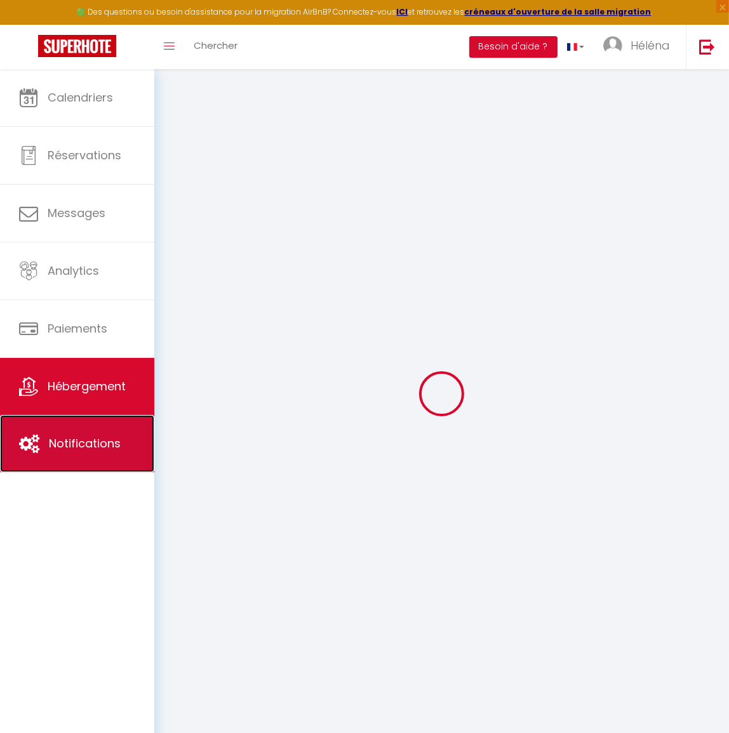
click at [84, 457] on link "Notifications" at bounding box center [77, 443] width 154 height 57
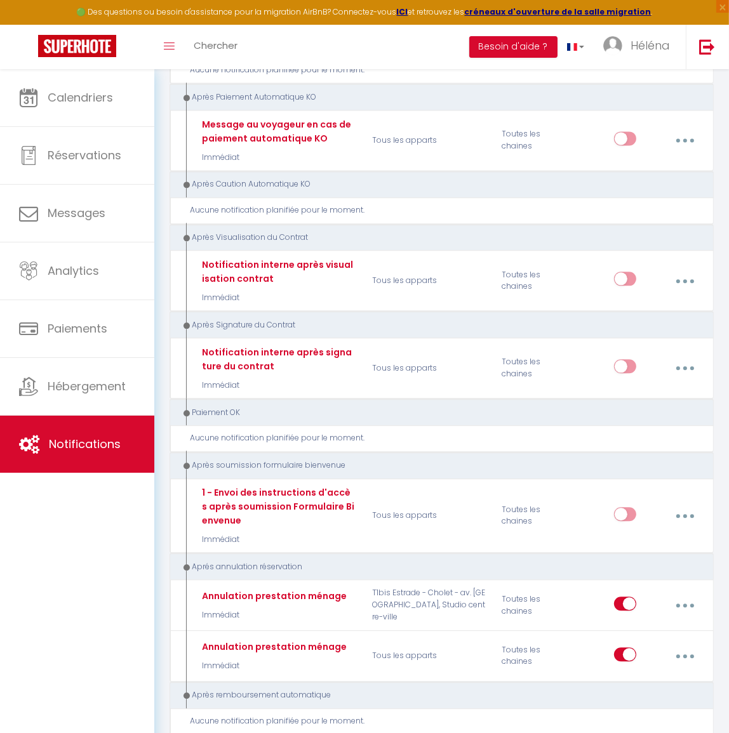
scroll to position [2425, 0]
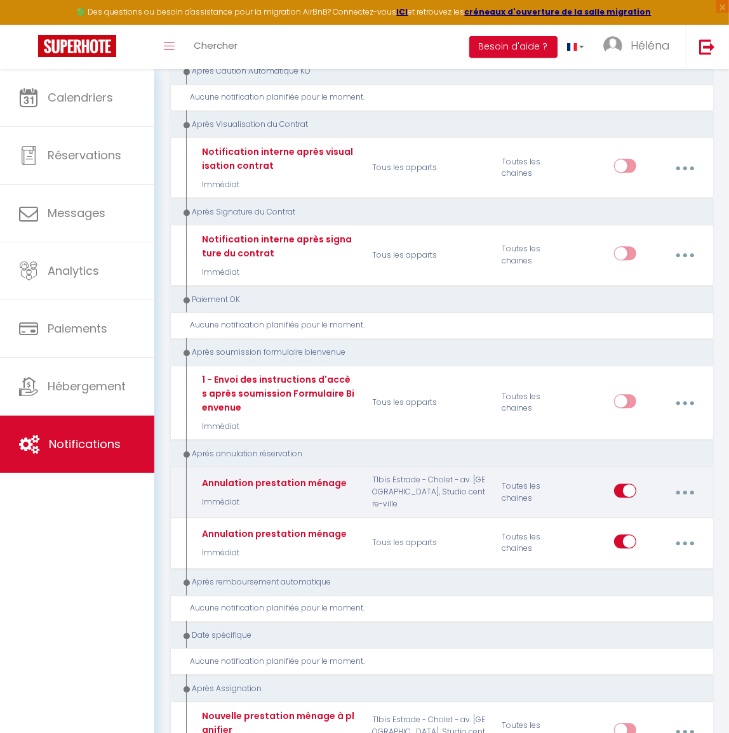
click at [690, 481] on button "button" at bounding box center [685, 493] width 34 height 24
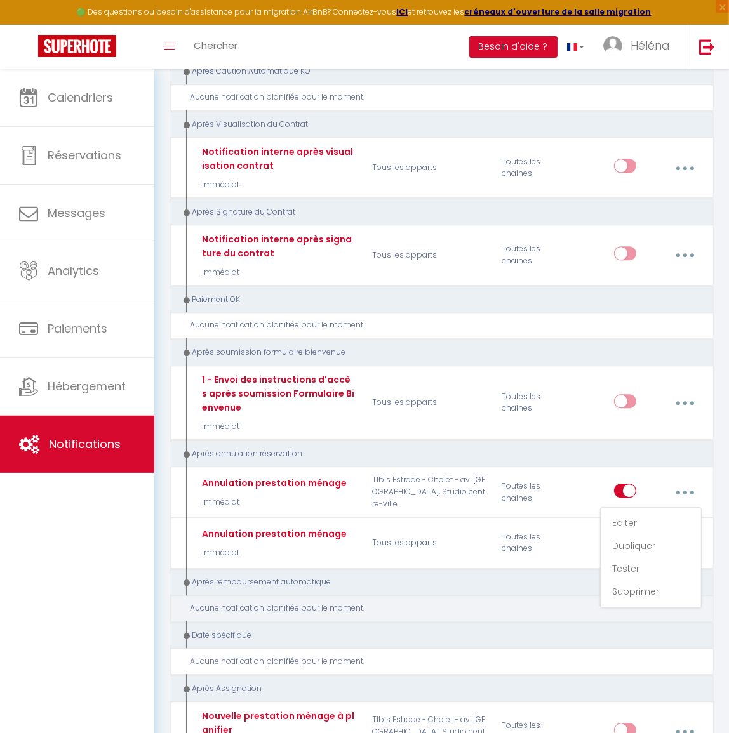
click at [495, 596] on div "Aucune notification planifiée pour le moment." at bounding box center [442, 609] width 544 height 27
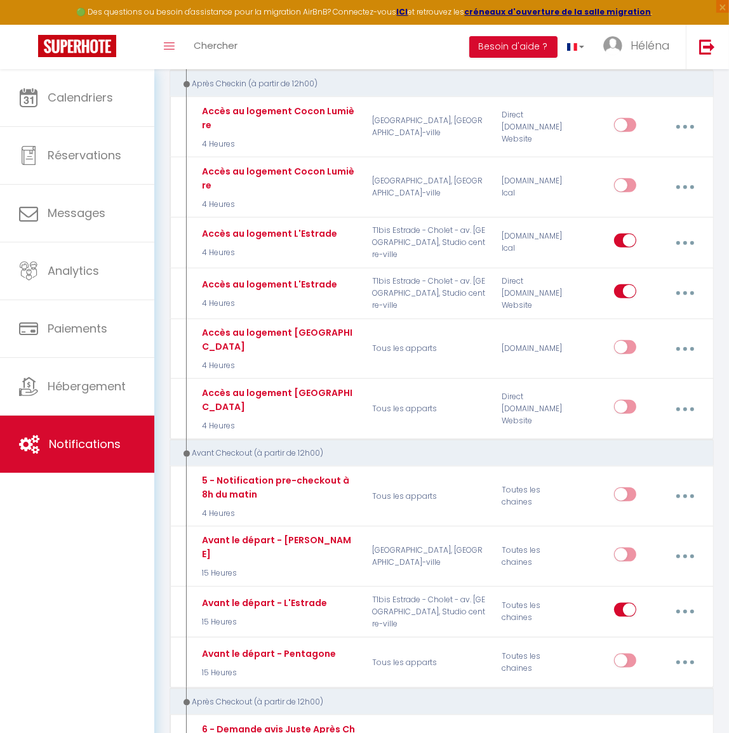
scroll to position [1039, 0]
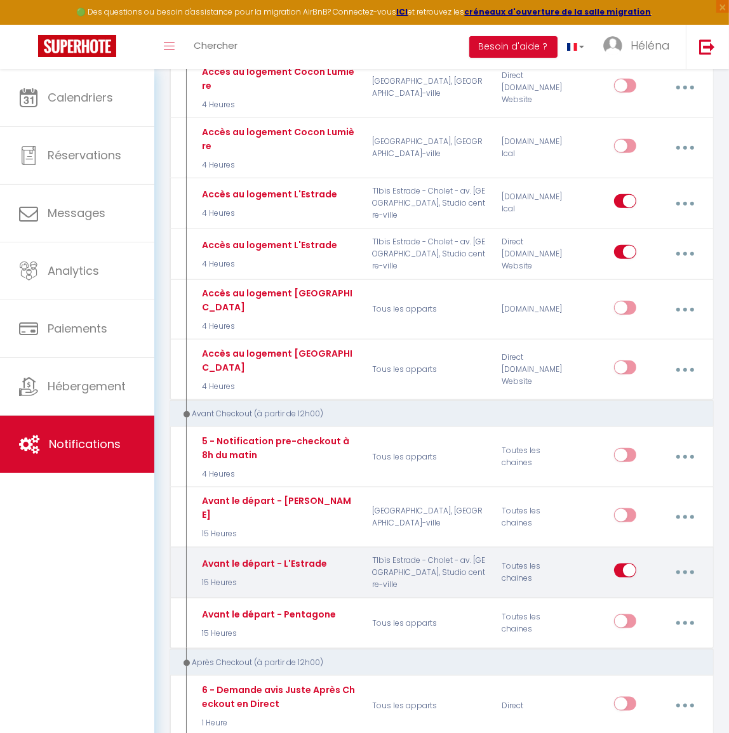
click at [686, 561] on button "button" at bounding box center [685, 573] width 34 height 24
click at [665, 593] on link "Editer" at bounding box center [651, 604] width 94 height 22
type input "Avant le départ - L'Estrade"
select select "4"
select select "15 Heures"
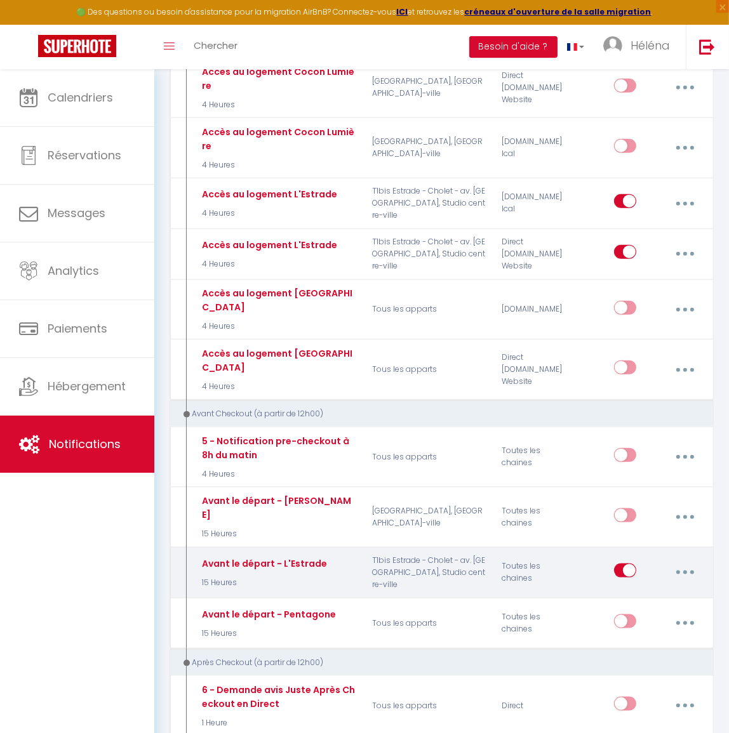
select select
checkbox input "true"
checkbox input "false"
radio input "true"
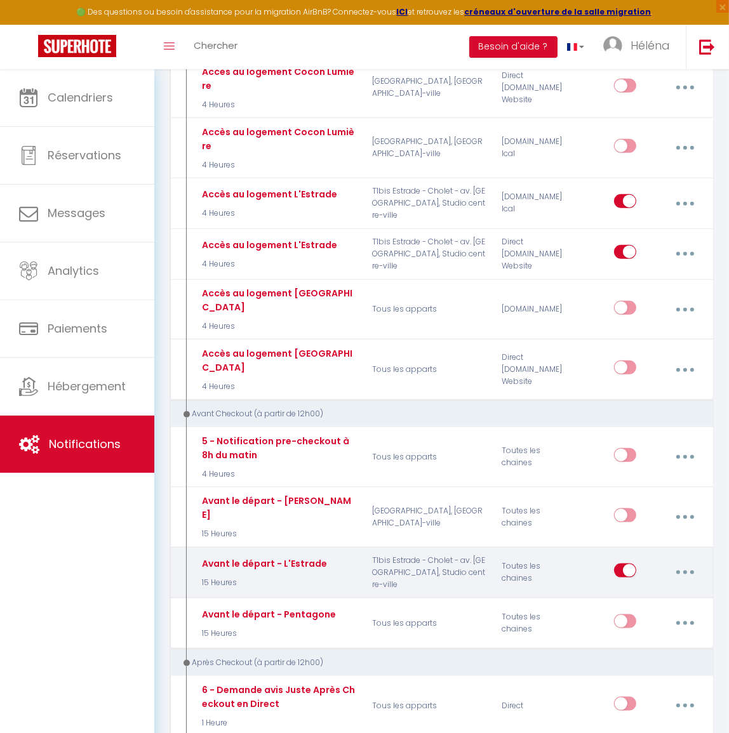
type input "Avant votre départ de L'Estrade"
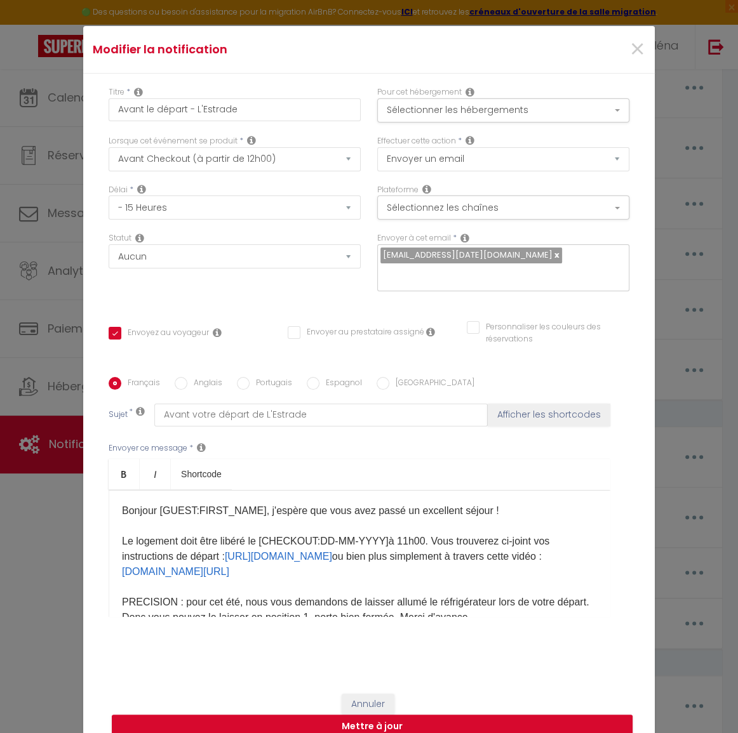
click at [608, 267] on input "text" at bounding box center [499, 275] width 239 height 17
click at [637, 61] on span "×" at bounding box center [637, 49] width 16 height 38
